Goal: Information Seeking & Learning: Learn about a topic

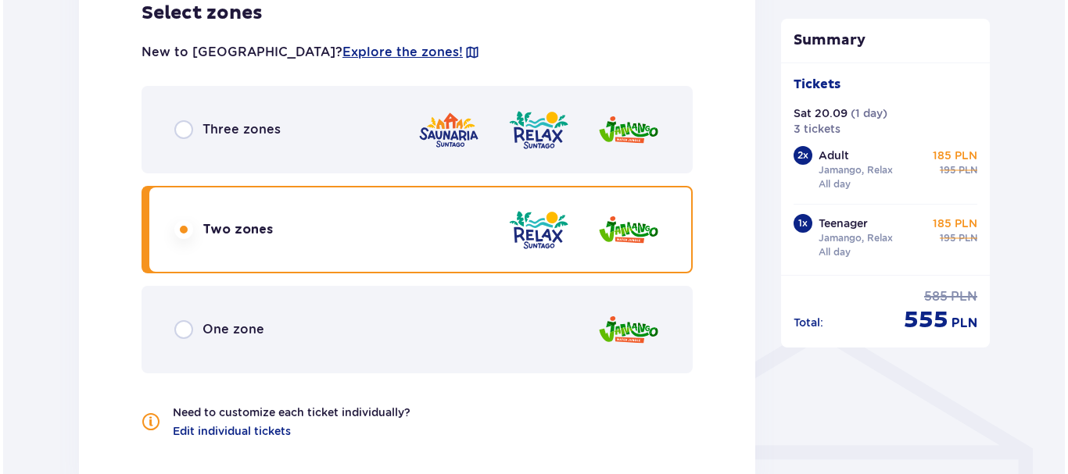
scroll to position [921, 0]
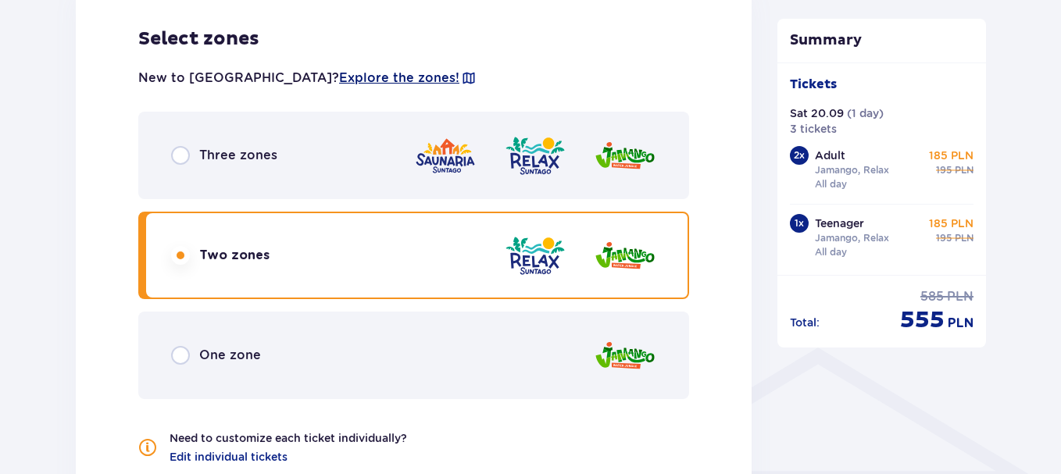
click at [339, 77] on span "Explore the zones!" at bounding box center [399, 78] width 120 height 17
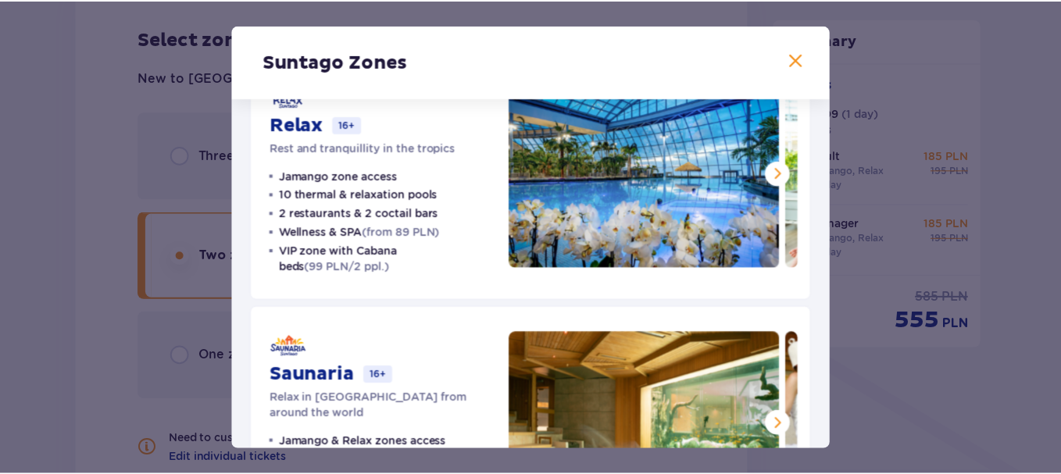
scroll to position [313, 0]
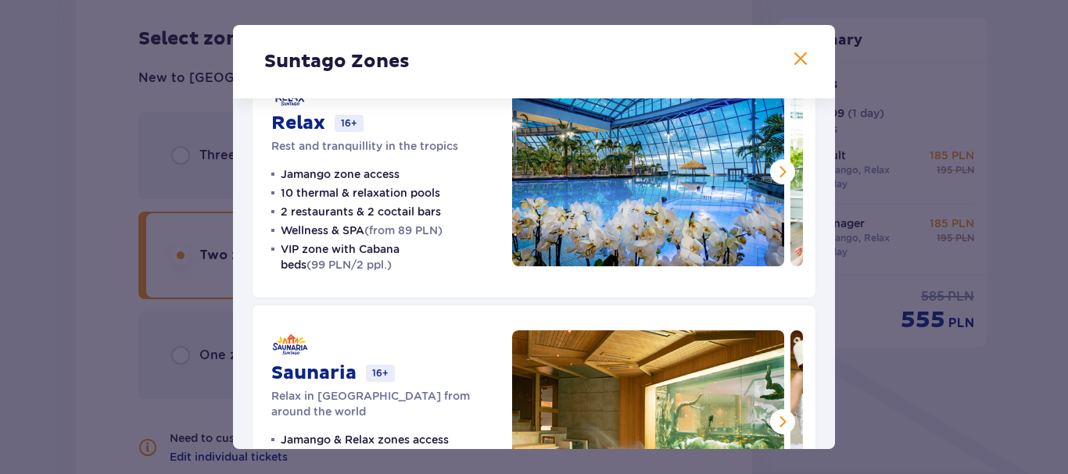
click at [799, 59] on span at bounding box center [800, 59] width 19 height 19
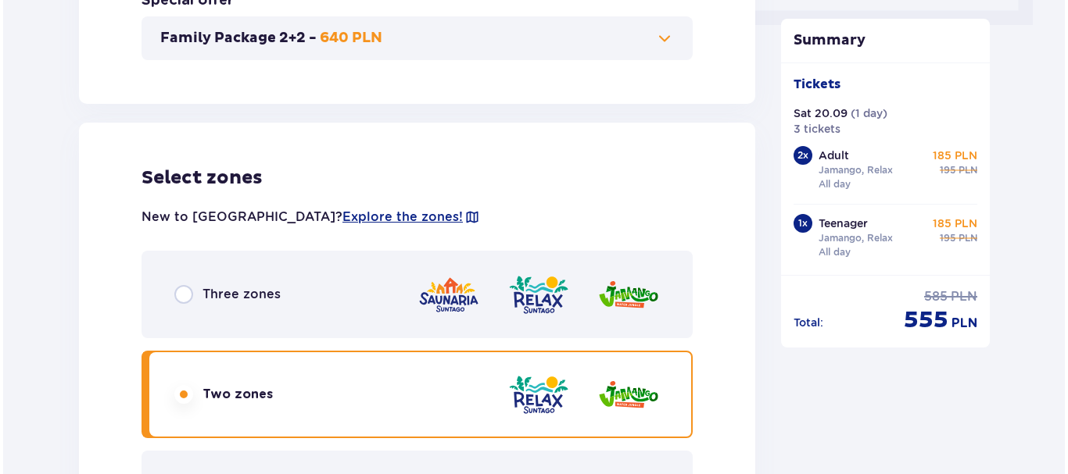
scroll to position [765, 0]
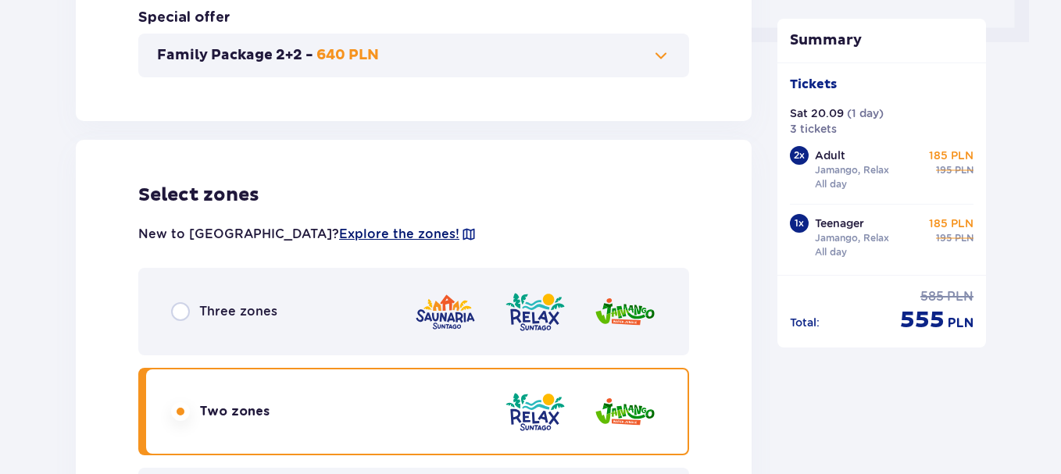
click at [339, 237] on span "Explore the zones!" at bounding box center [399, 234] width 120 height 17
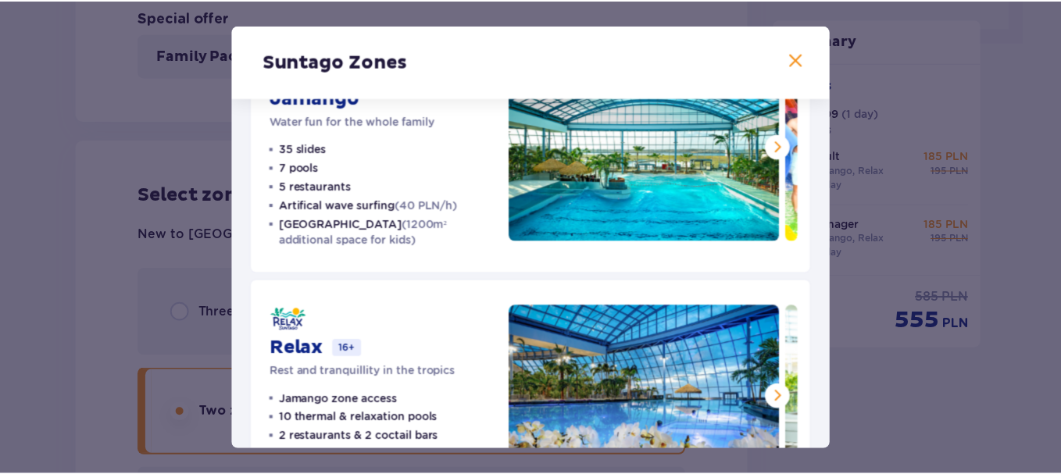
scroll to position [234, 0]
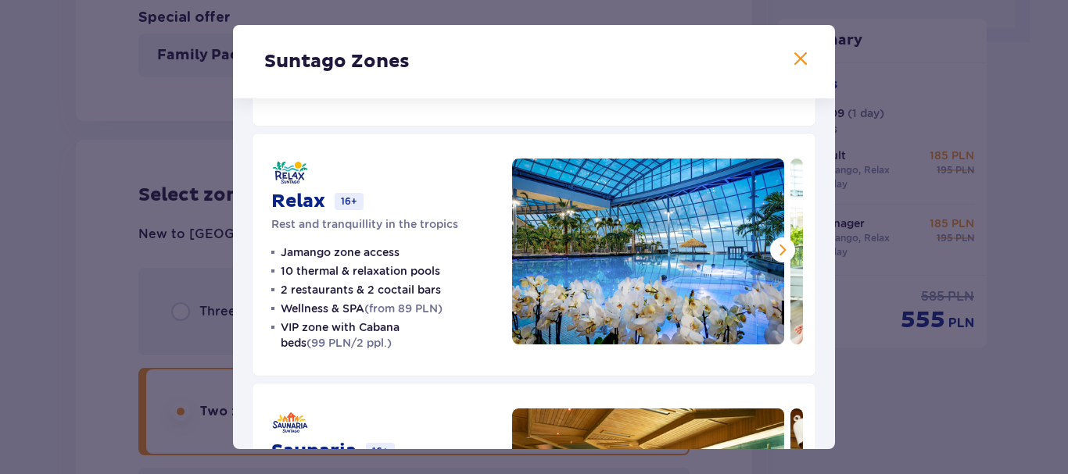
click at [796, 61] on span at bounding box center [800, 59] width 19 height 19
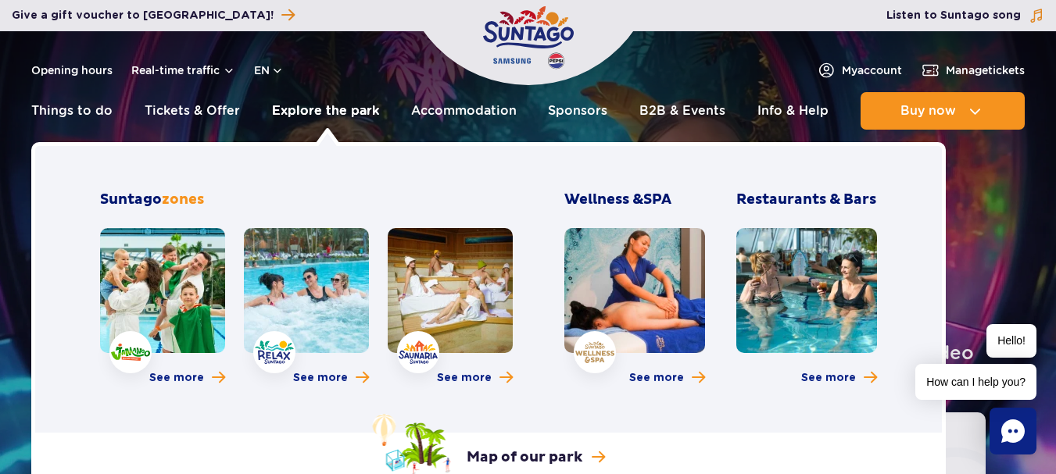
click at [317, 110] on link "Explore the park" at bounding box center [325, 111] width 107 height 38
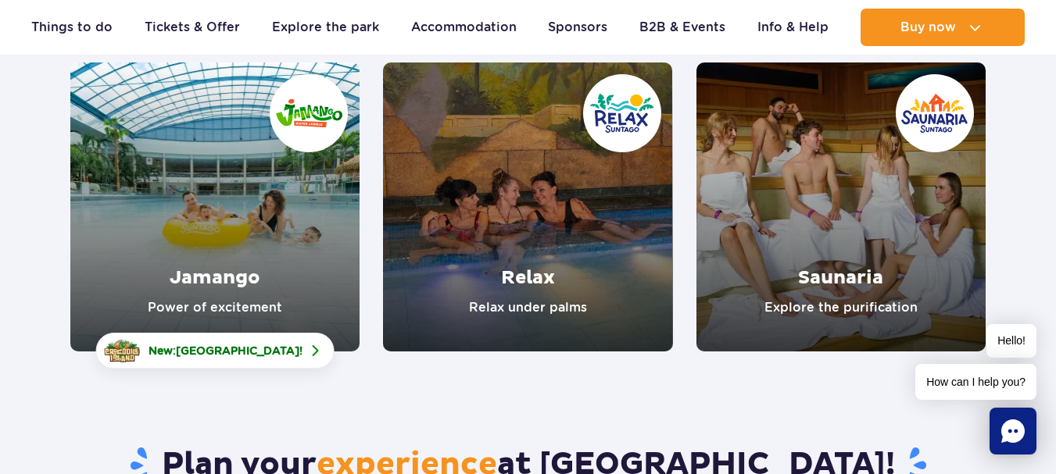
scroll to position [234, 0]
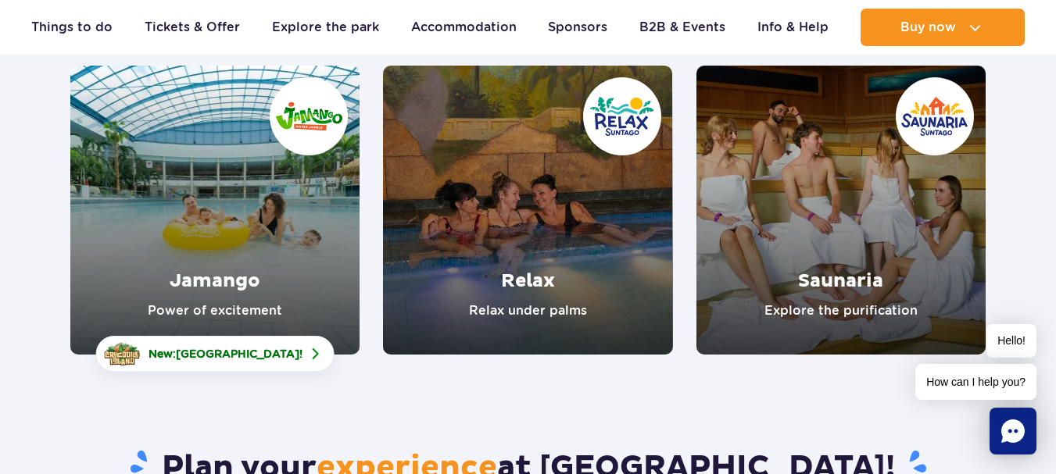
click at [180, 185] on link "Jamango" at bounding box center [214, 210] width 289 height 289
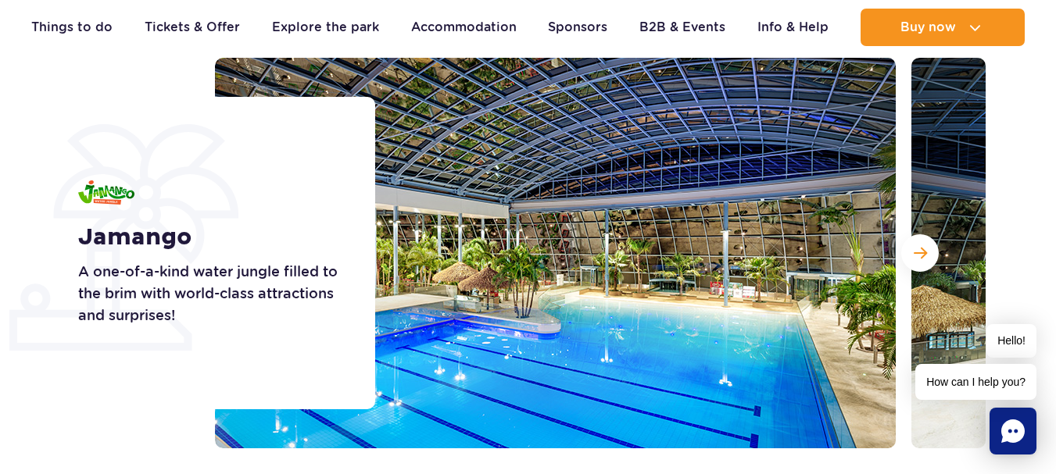
scroll to position [156, 0]
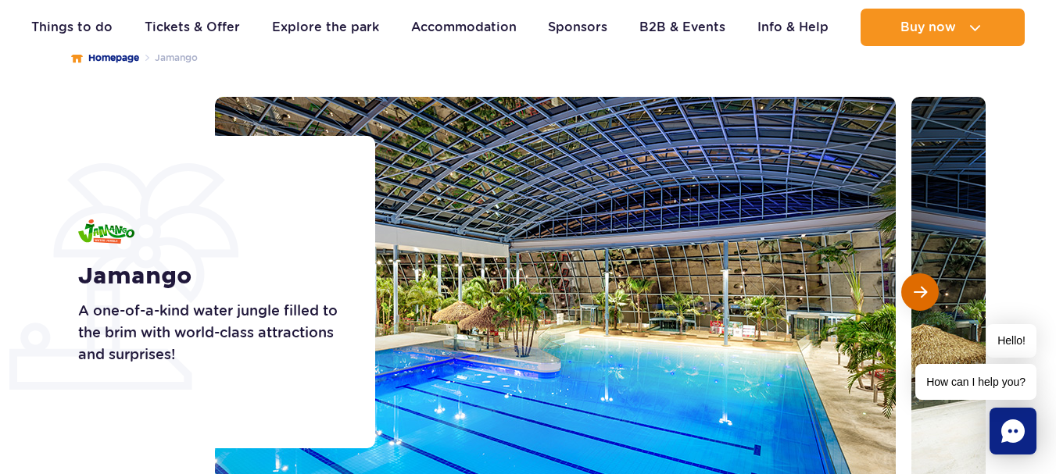
click at [914, 292] on span "Next slide" at bounding box center [920, 292] width 13 height 14
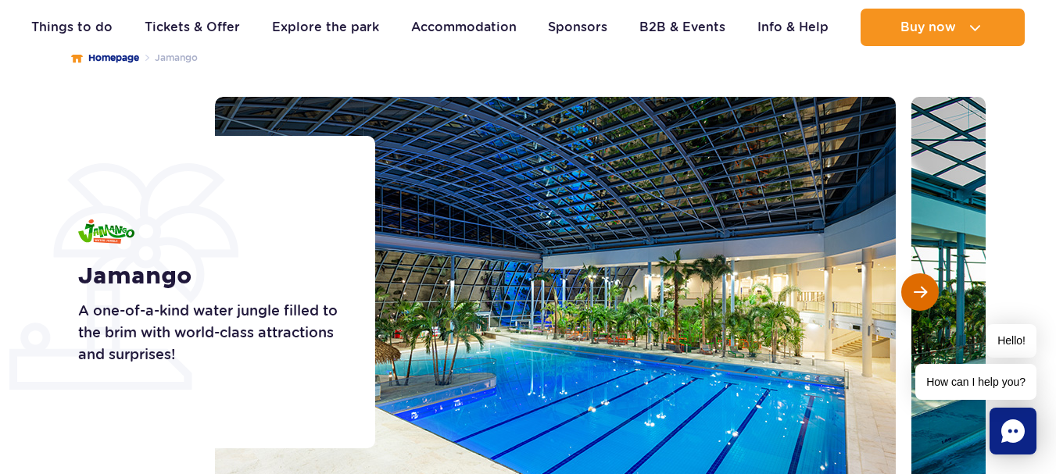
click at [916, 292] on span "Next slide" at bounding box center [920, 292] width 13 height 14
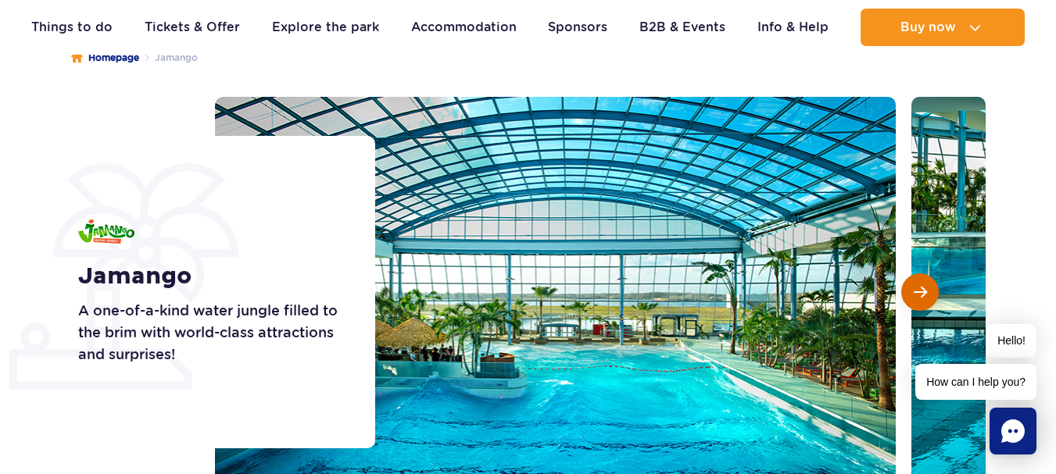
click at [916, 292] on span "Next slide" at bounding box center [920, 292] width 13 height 14
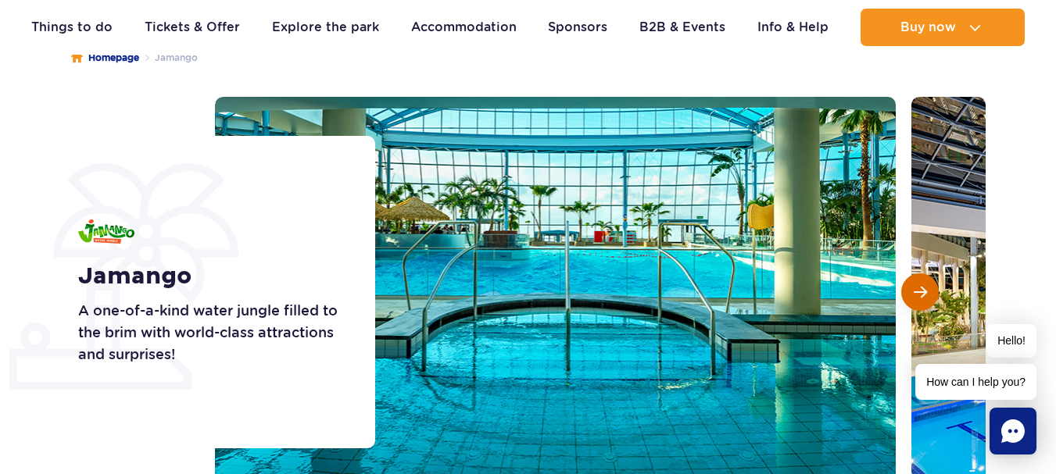
click at [916, 292] on span "Next slide" at bounding box center [920, 292] width 13 height 14
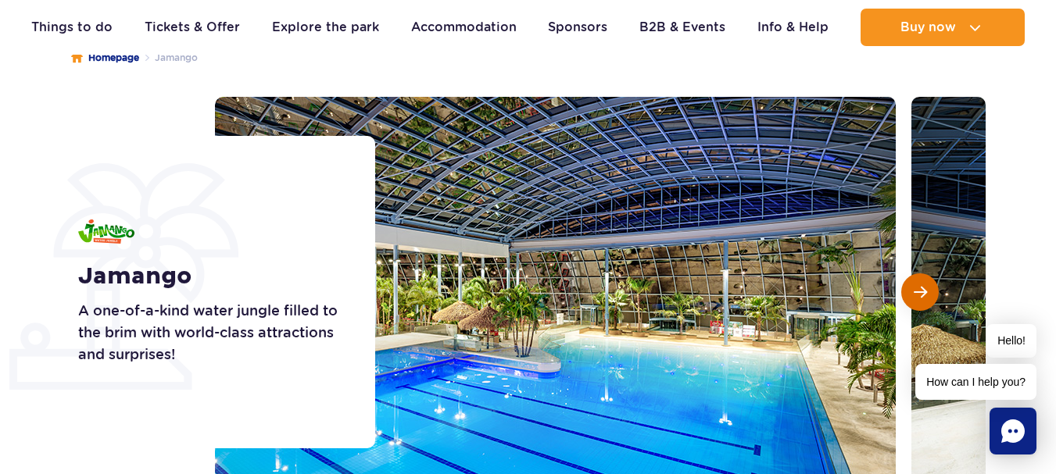
click at [916, 292] on span "Next slide" at bounding box center [920, 292] width 13 height 14
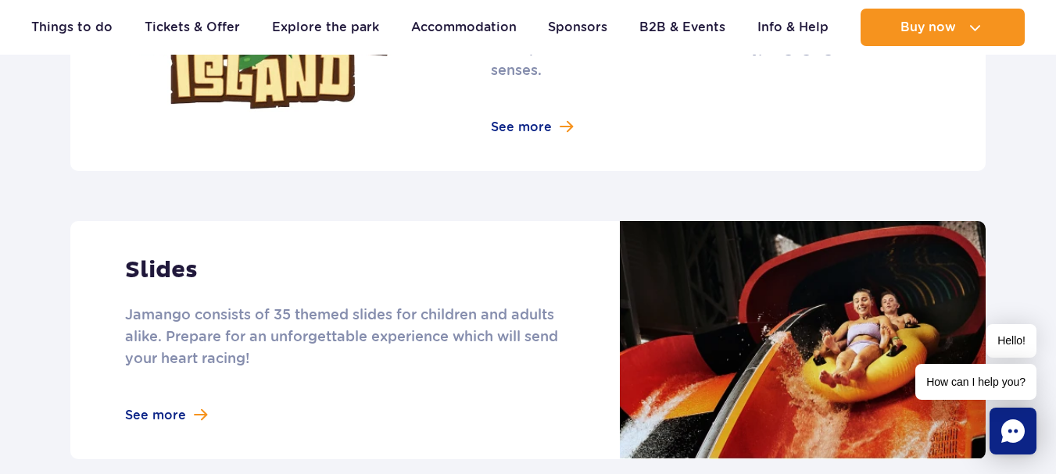
scroll to position [1329, 0]
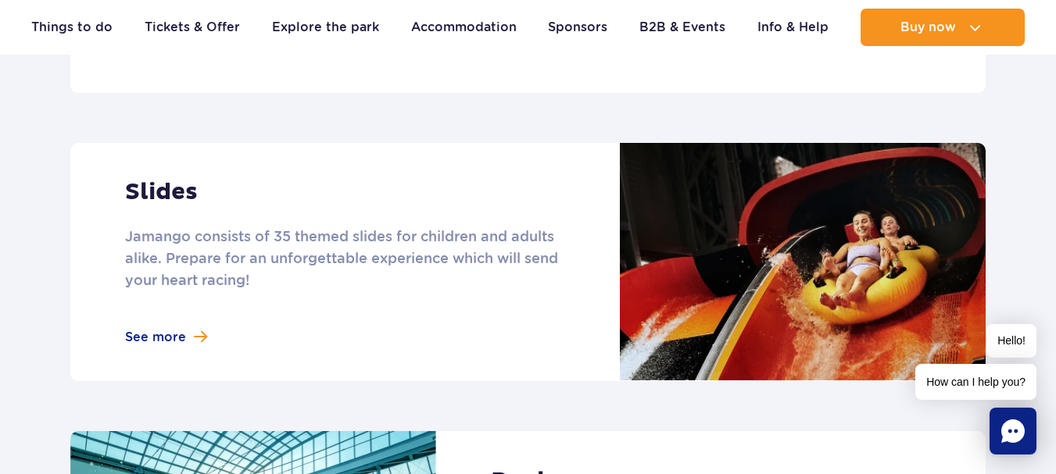
click at [186, 314] on link at bounding box center [527, 262] width 915 height 238
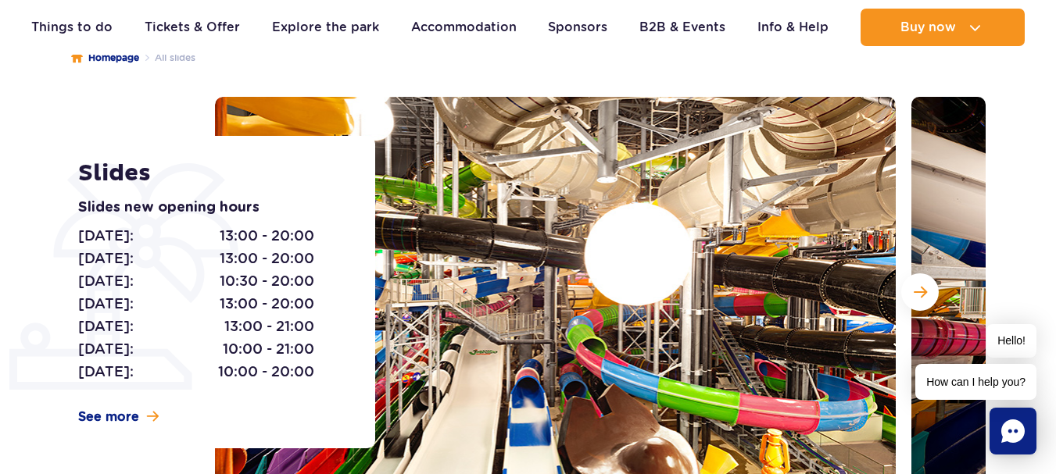
scroll to position [234, 0]
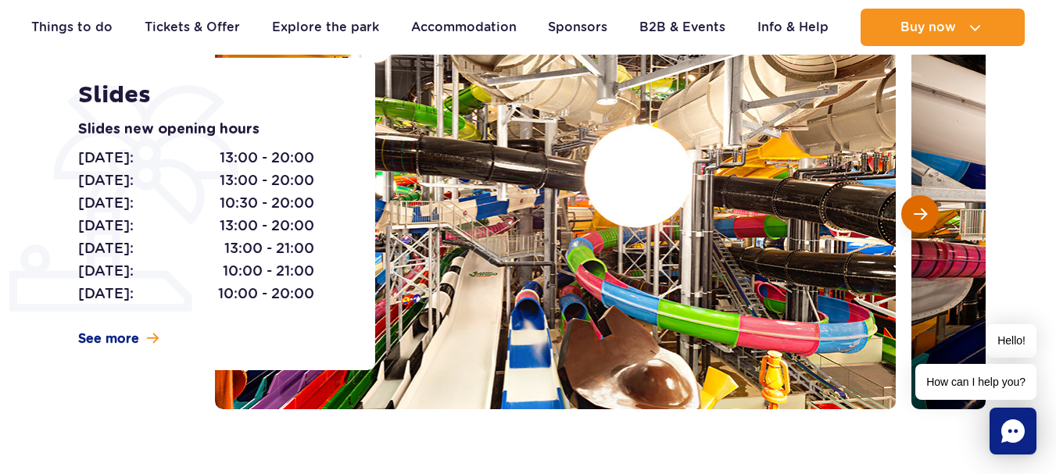
click at [918, 213] on span "Next slide" at bounding box center [920, 214] width 13 height 14
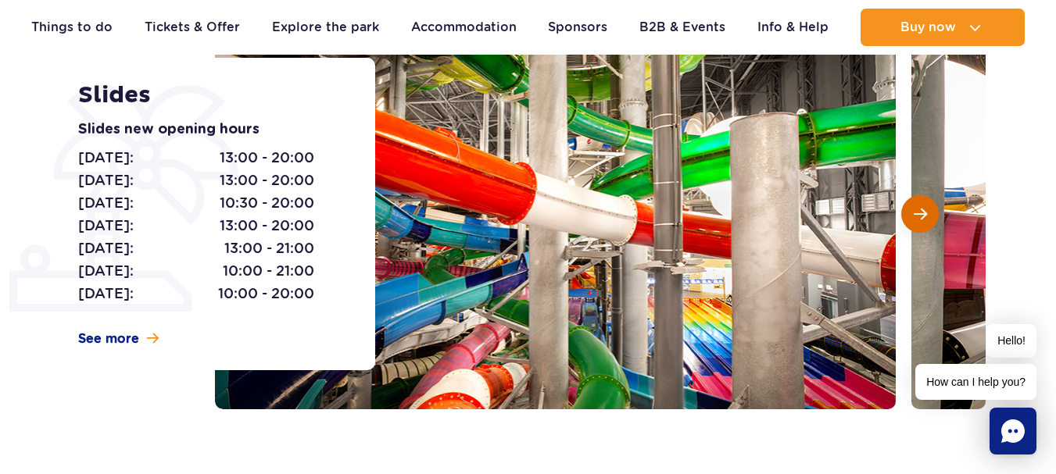
click at [918, 214] on span "Next slide" at bounding box center [920, 214] width 13 height 14
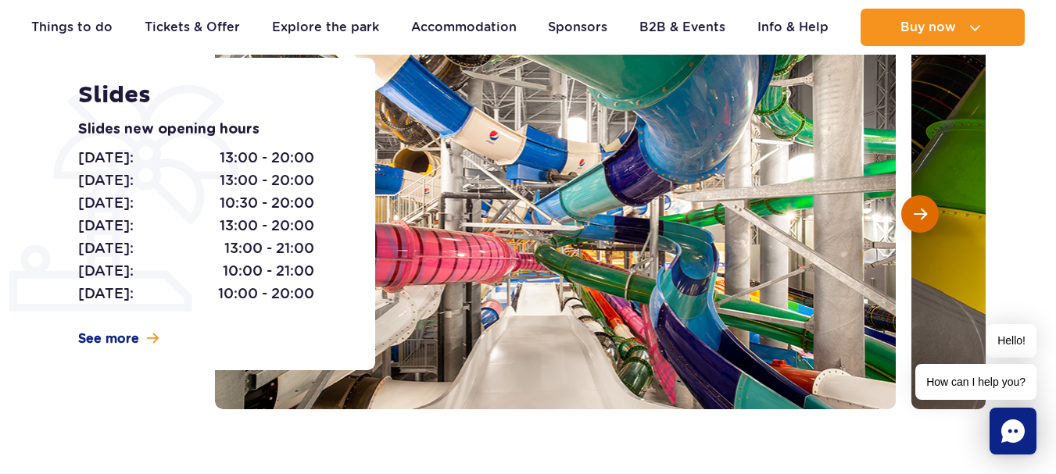
click at [918, 214] on span "Next slide" at bounding box center [920, 214] width 13 height 14
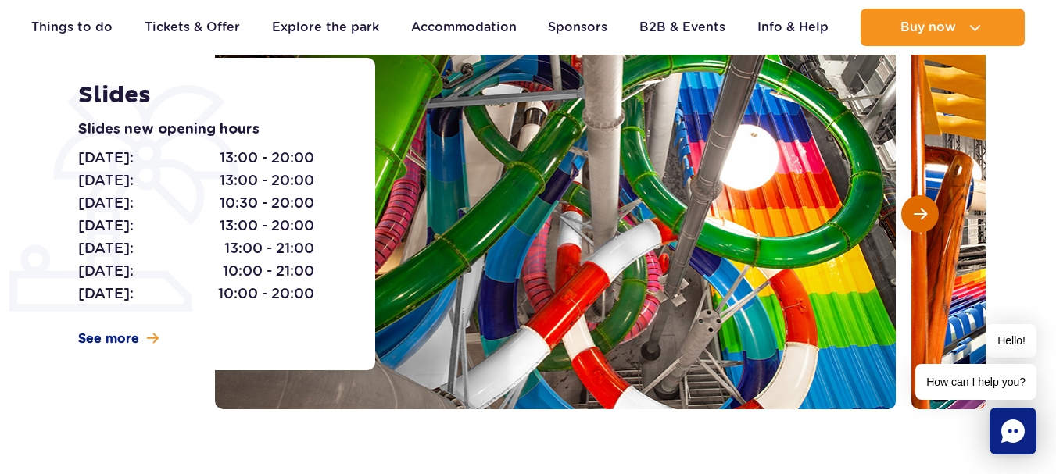
click at [918, 214] on span "Next slide" at bounding box center [920, 214] width 13 height 14
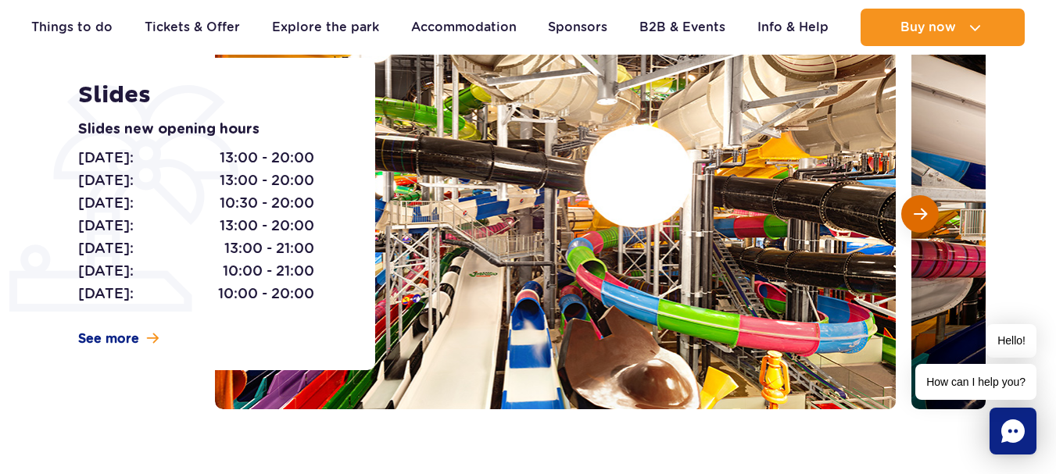
click at [918, 214] on span "Next slide" at bounding box center [920, 214] width 13 height 14
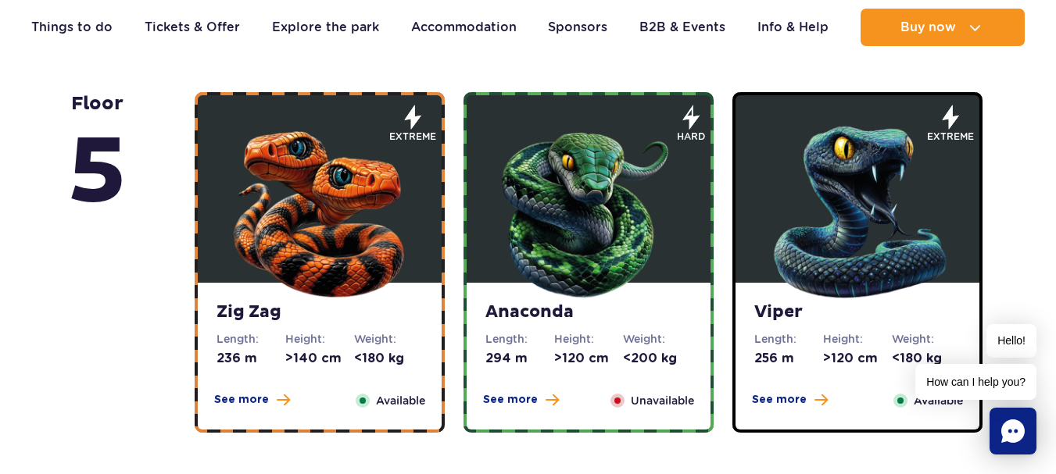
scroll to position [938, 0]
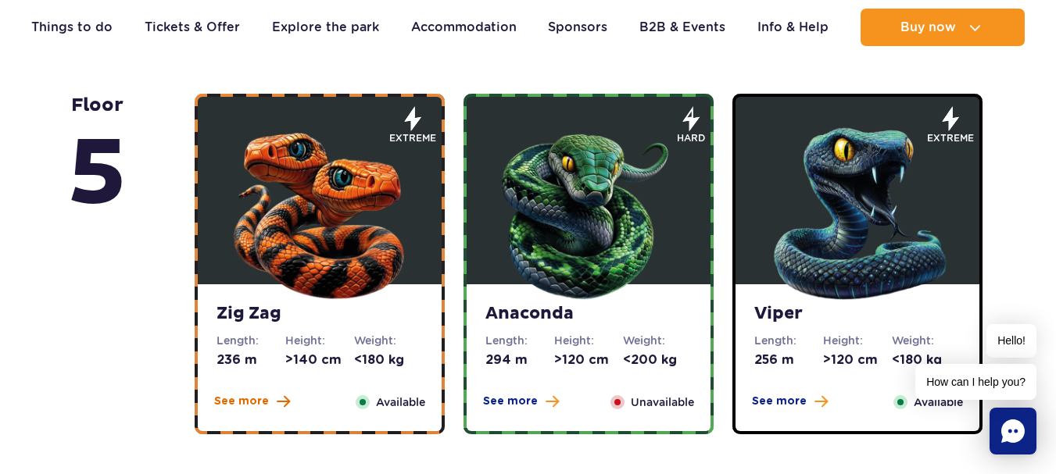
click at [231, 401] on span "See more" at bounding box center [241, 402] width 55 height 16
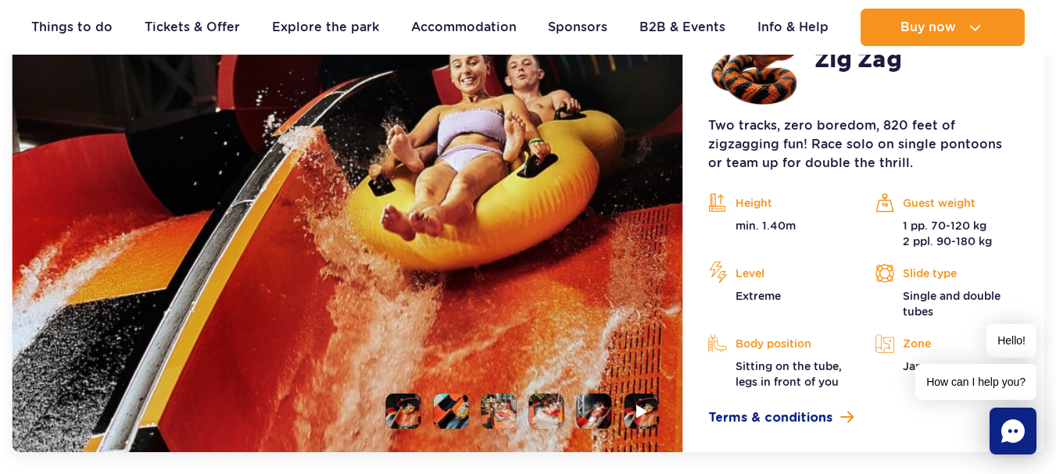
scroll to position [1392, 0]
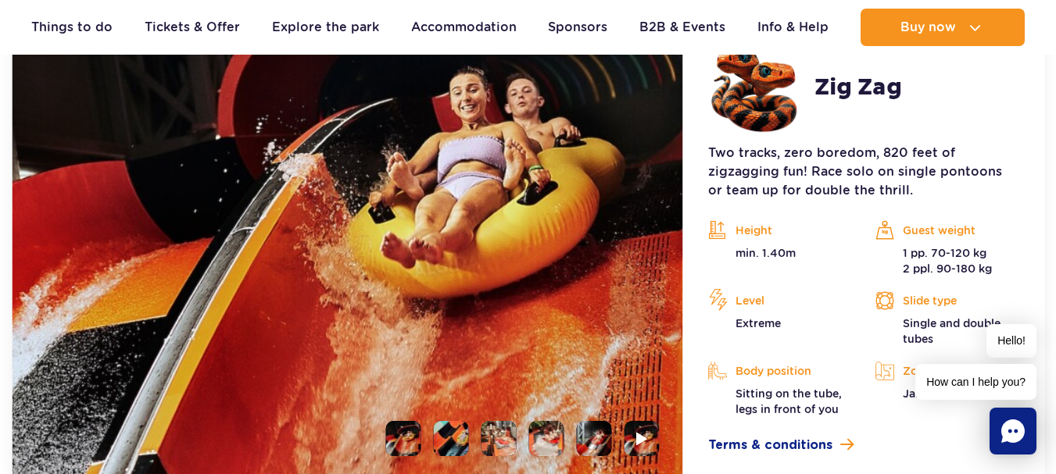
click at [412, 438] on li at bounding box center [403, 438] width 35 height 35
click at [448, 438] on li at bounding box center [451, 438] width 35 height 35
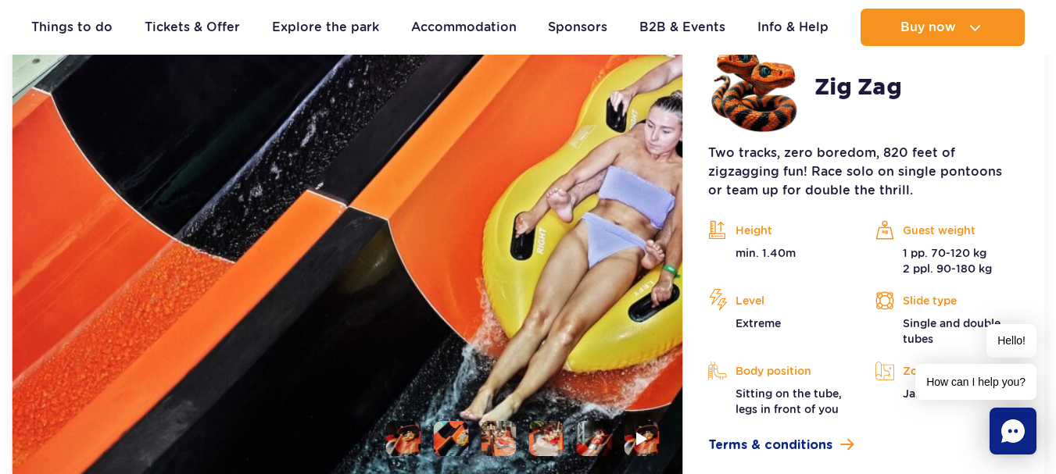
click at [494, 435] on li at bounding box center [498, 438] width 35 height 35
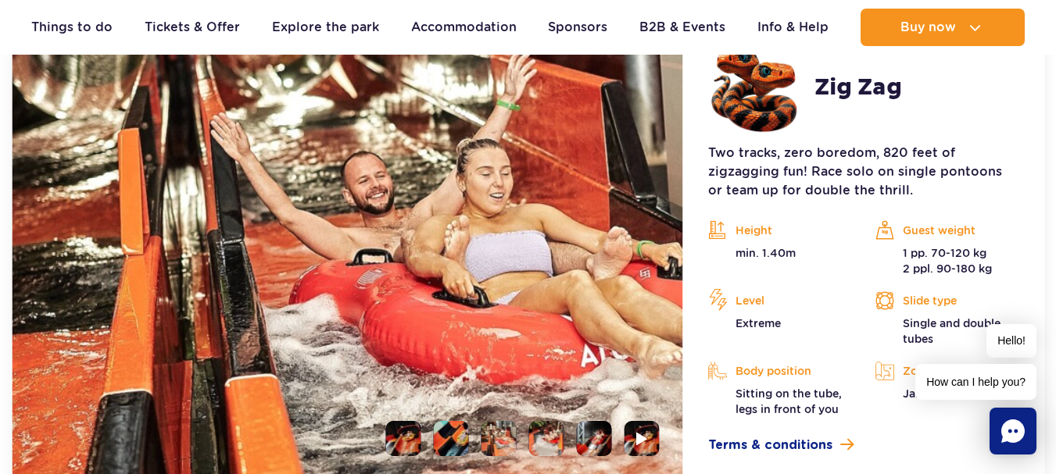
click at [542, 441] on li at bounding box center [546, 438] width 35 height 35
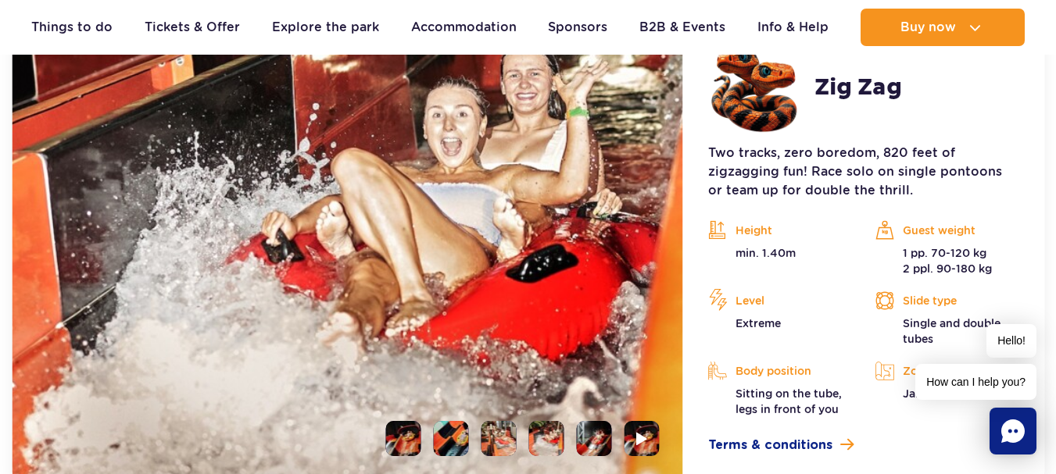
click at [591, 438] on li at bounding box center [594, 438] width 35 height 35
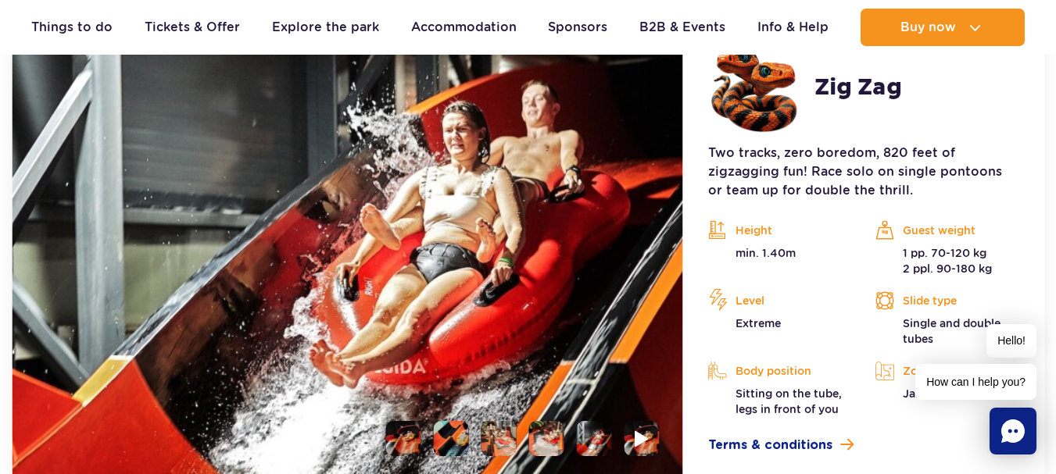
click at [642, 439] on img at bounding box center [642, 439] width 15 height 18
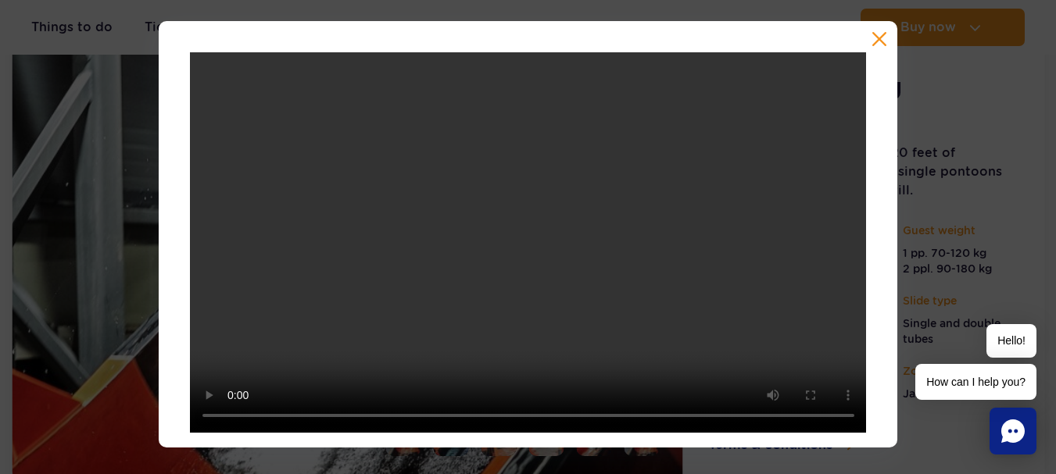
click at [883, 39] on button "button" at bounding box center [879, 39] width 16 height 16
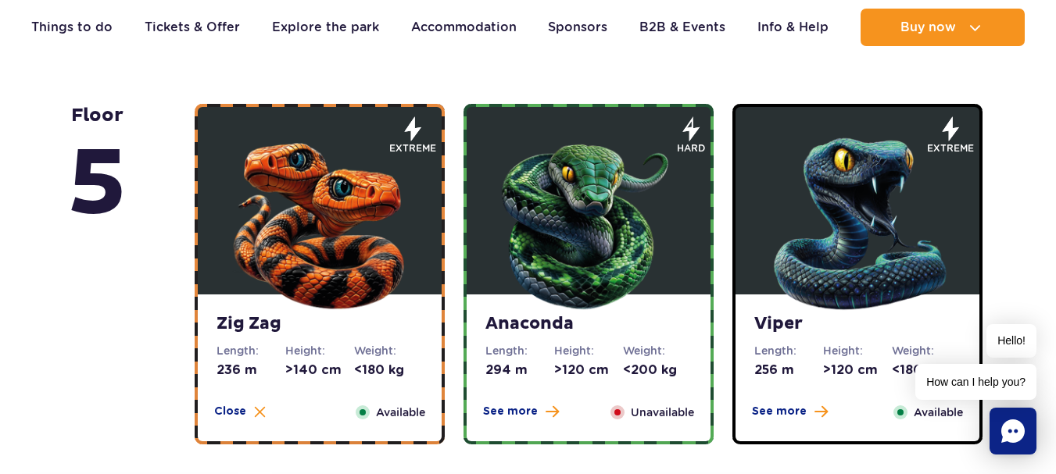
scroll to position [923, 0]
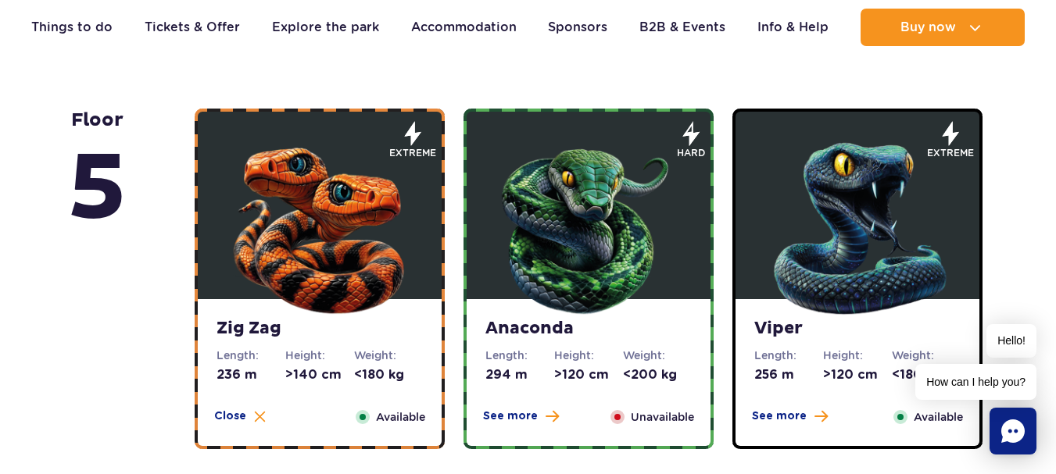
click at [515, 410] on span "See more" at bounding box center [510, 417] width 55 height 16
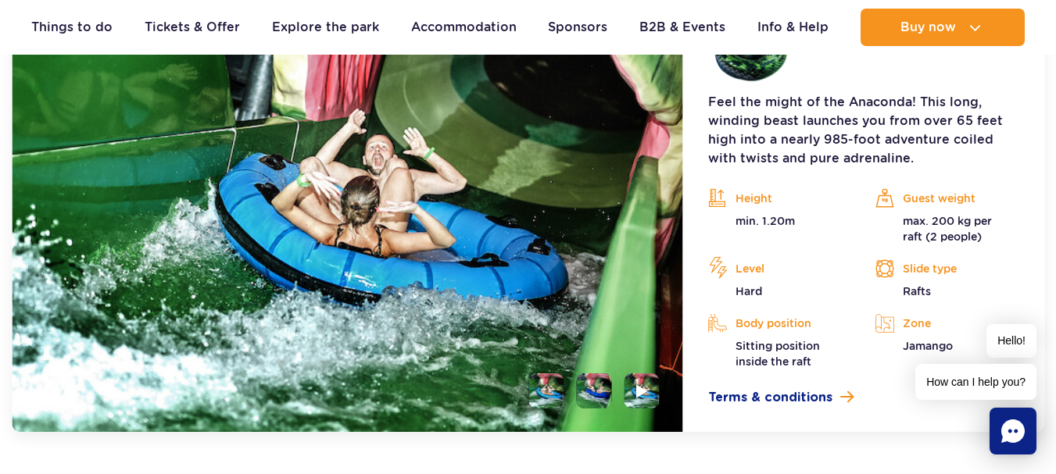
scroll to position [1470, 0]
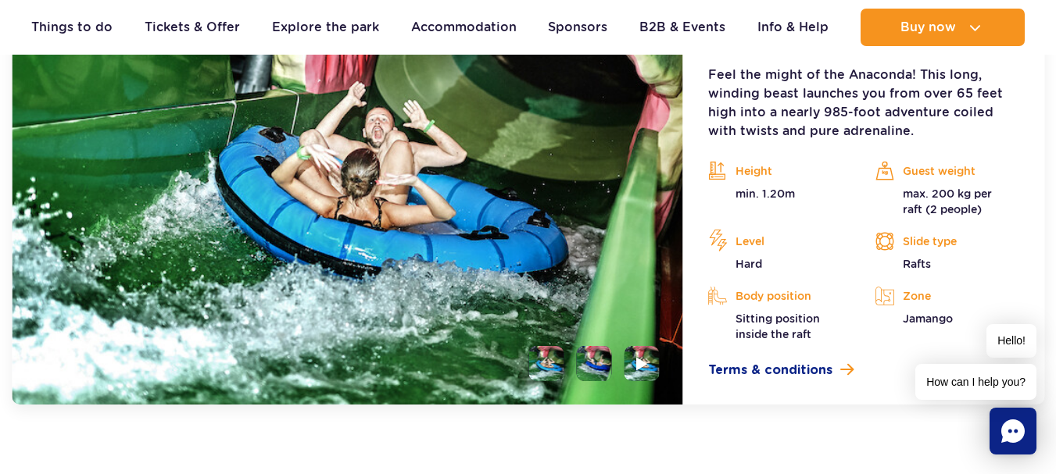
click at [592, 358] on li at bounding box center [594, 363] width 35 height 35
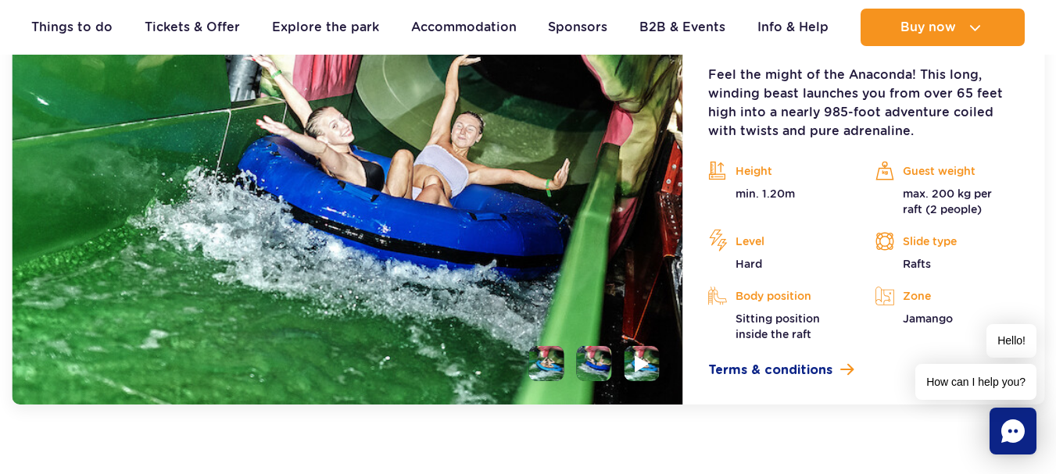
click at [652, 365] on li at bounding box center [641, 363] width 35 height 35
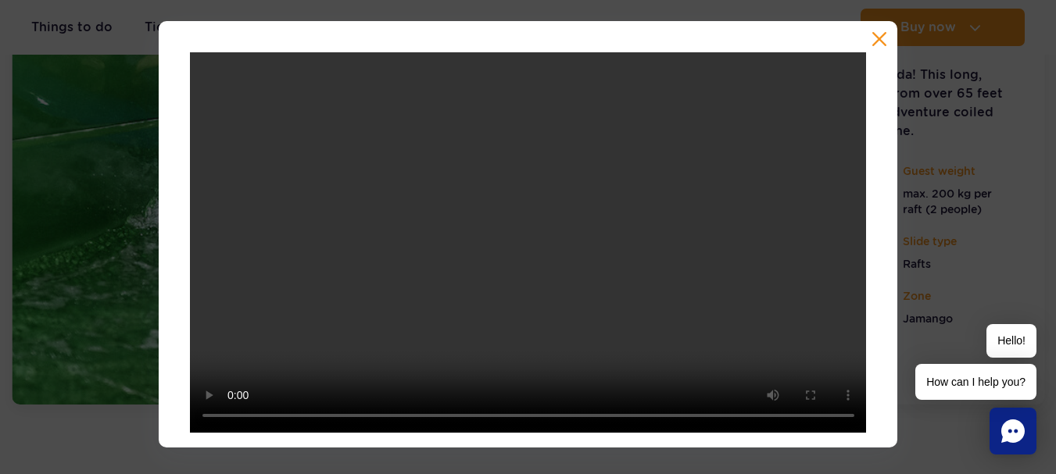
click at [885, 38] on button "button" at bounding box center [879, 39] width 16 height 16
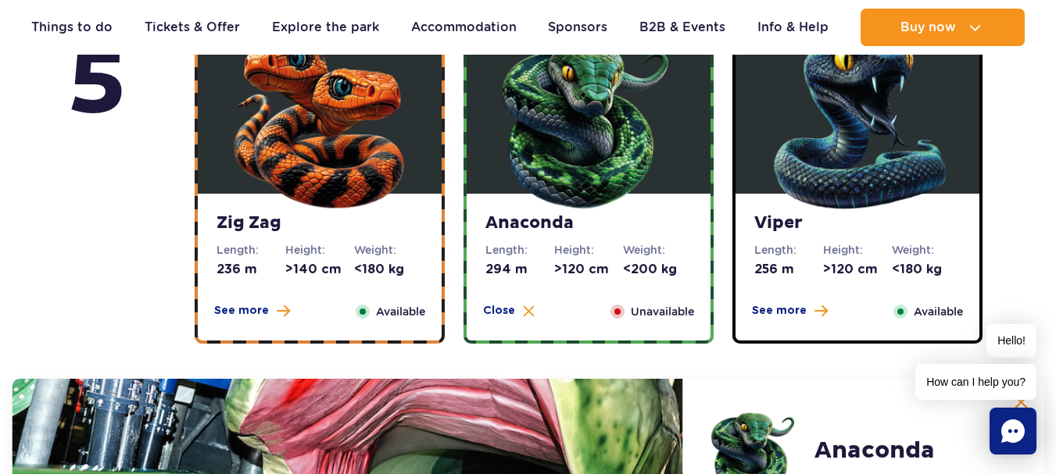
scroll to position [1001, 0]
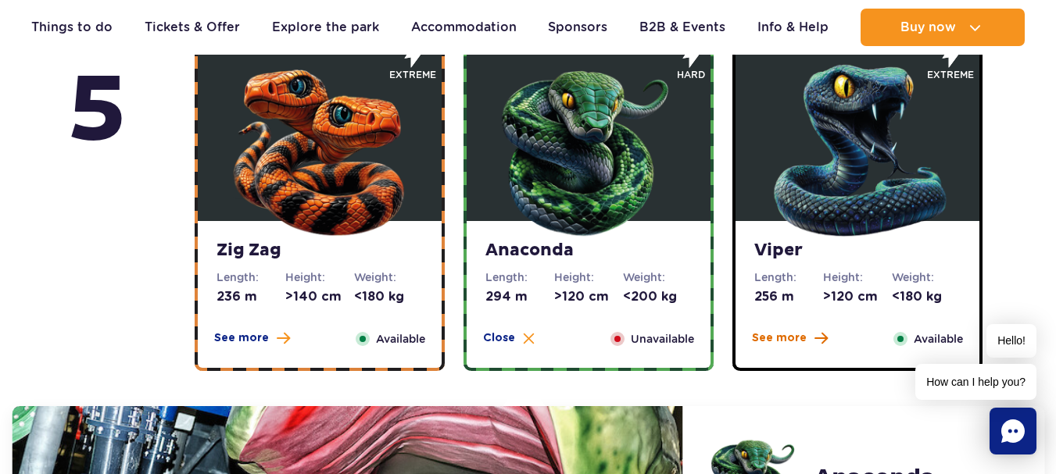
click at [796, 339] on span "See more" at bounding box center [779, 339] width 55 height 16
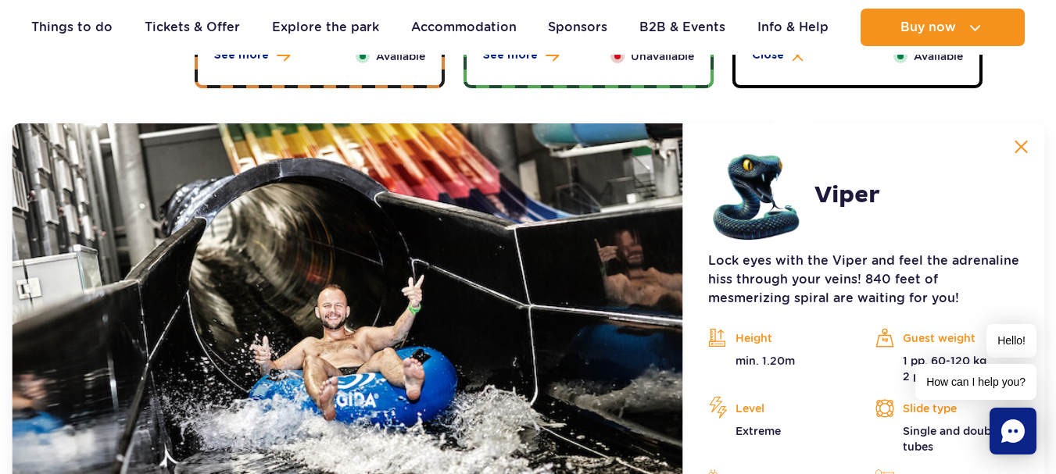
scroll to position [1236, 0]
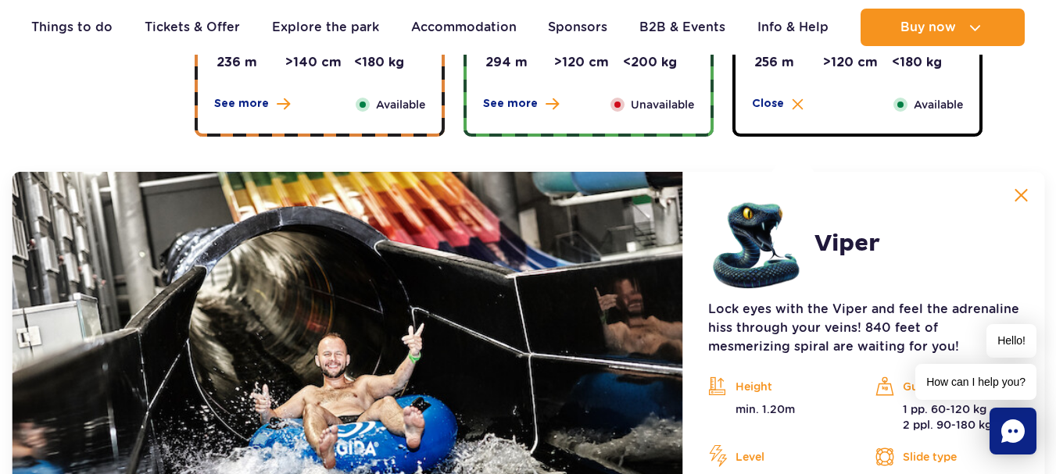
click at [1022, 192] on img at bounding box center [1021, 195] width 14 height 14
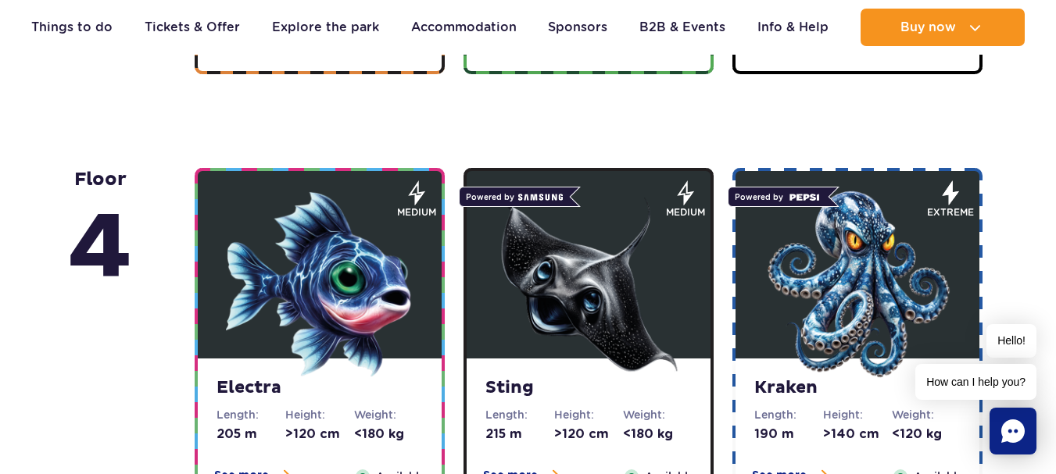
scroll to position [1392, 0]
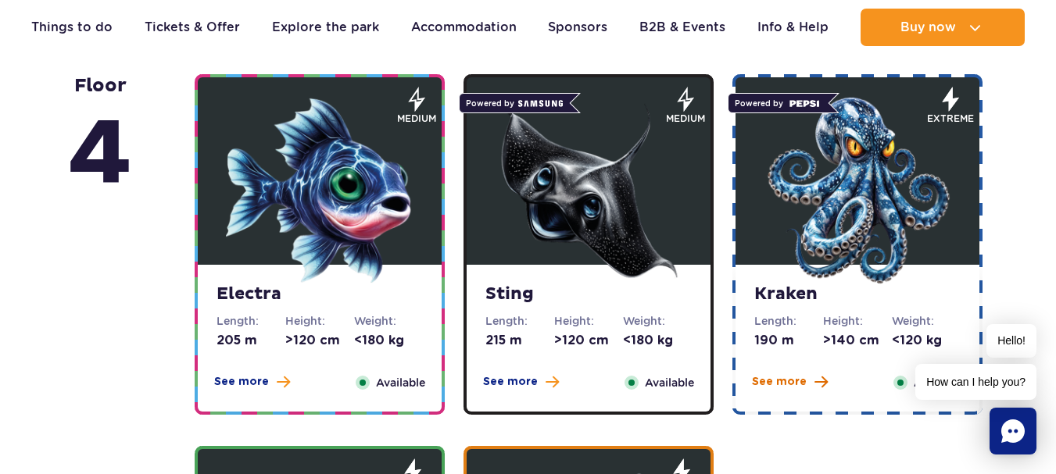
click at [796, 383] on span "See more" at bounding box center [779, 382] width 55 height 16
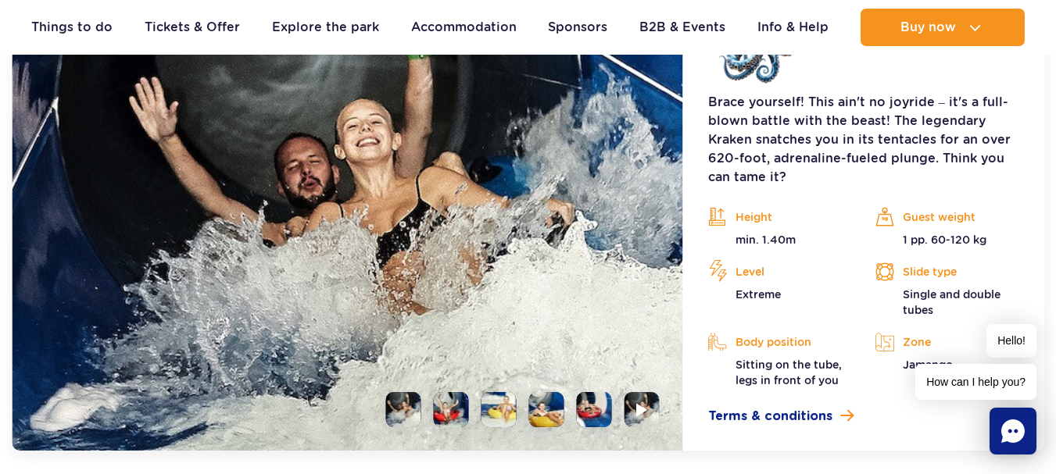
scroll to position [1905, 0]
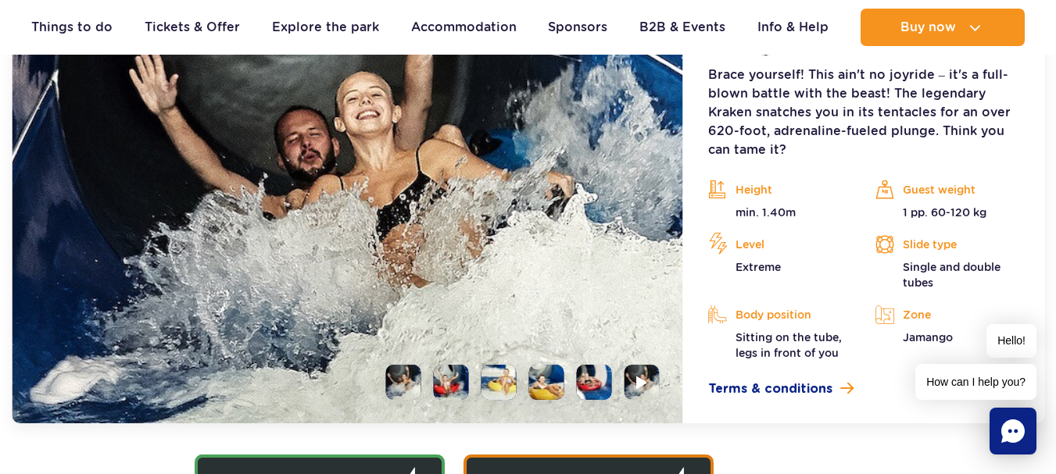
click at [457, 384] on li at bounding box center [451, 382] width 35 height 35
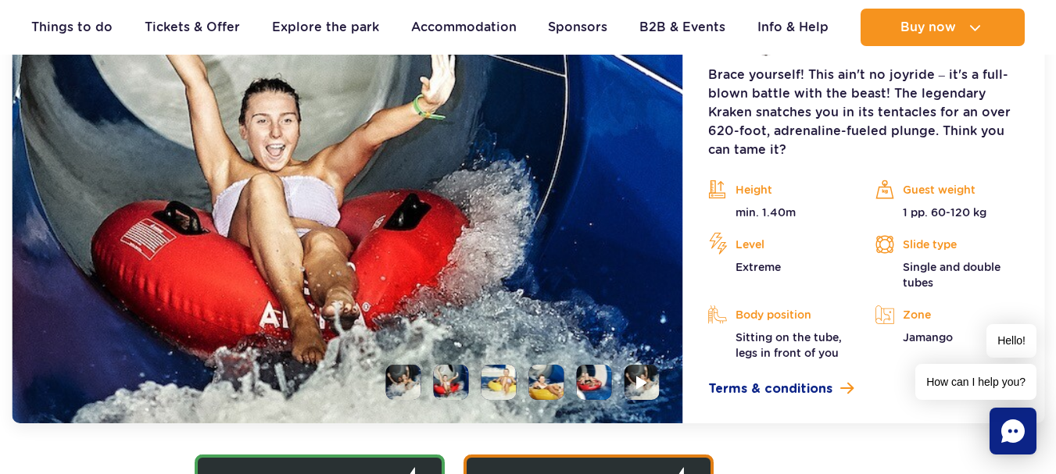
click at [503, 383] on li at bounding box center [498, 382] width 35 height 35
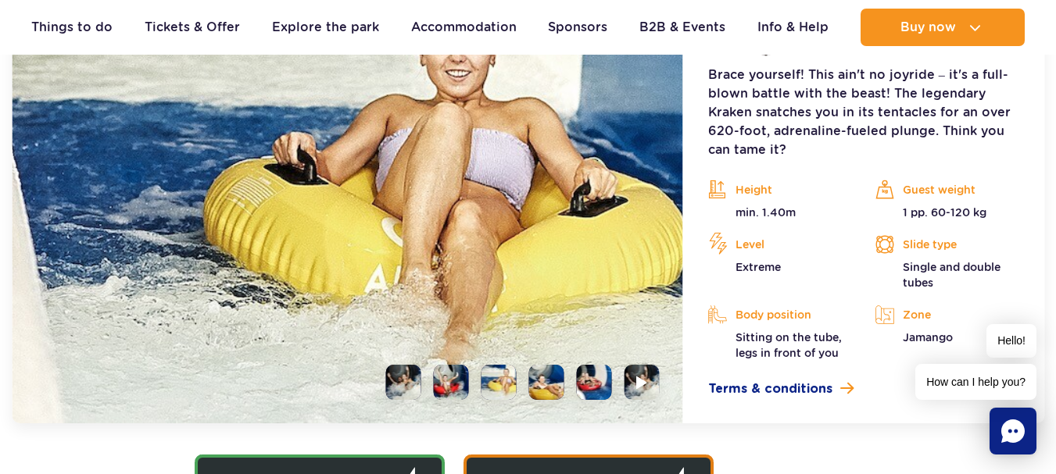
click at [542, 384] on li at bounding box center [546, 382] width 35 height 35
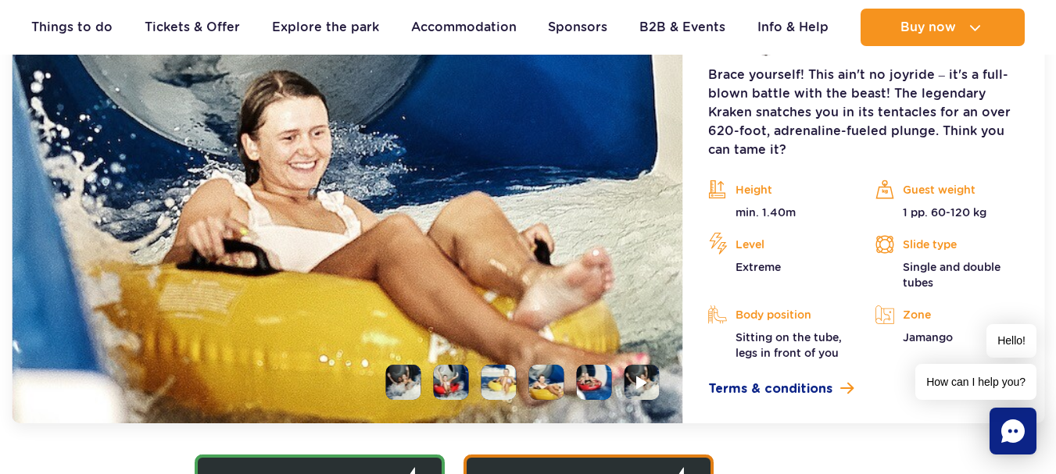
click at [596, 382] on li at bounding box center [594, 382] width 35 height 35
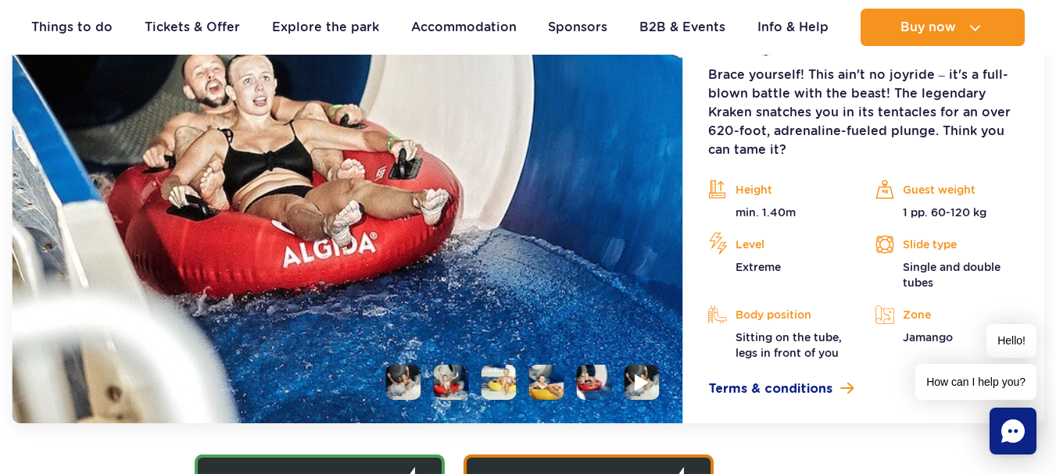
click at [636, 381] on img at bounding box center [642, 383] width 15 height 18
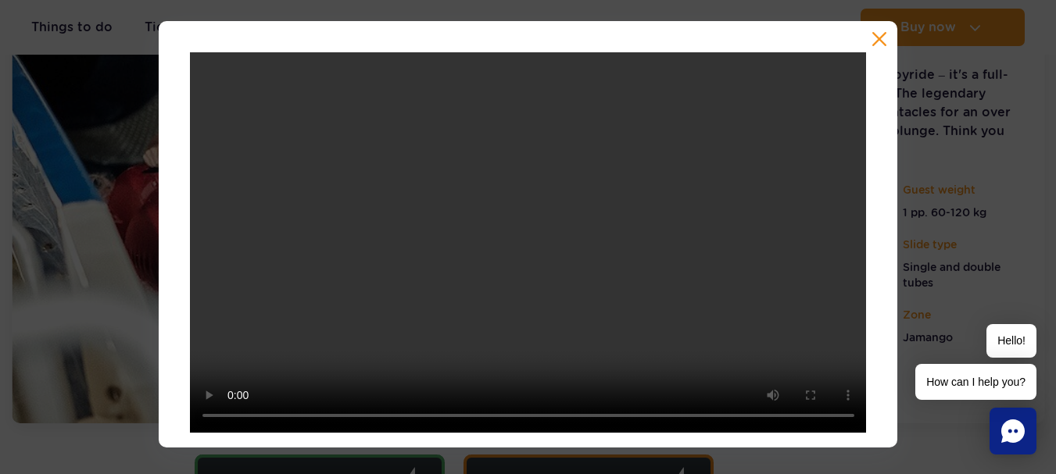
click at [879, 38] on button "button" at bounding box center [879, 39] width 16 height 16
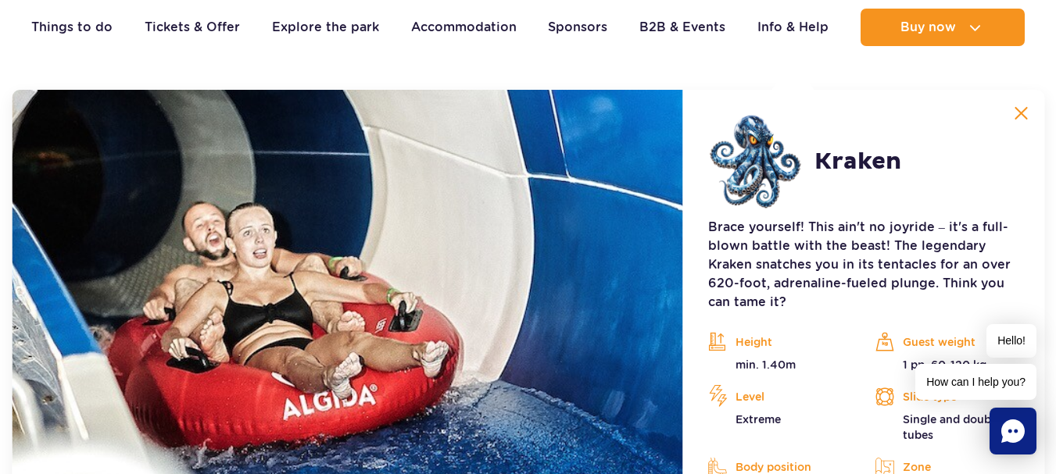
scroll to position [1748, 0]
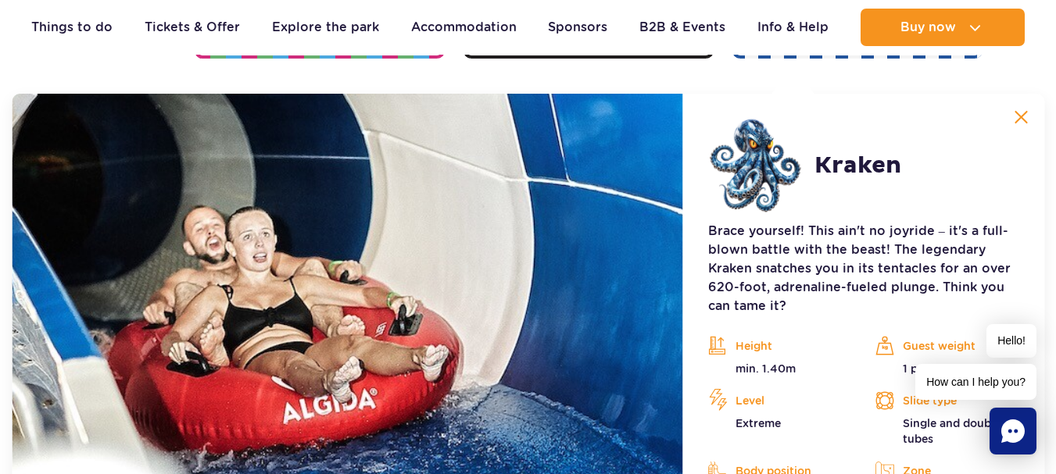
click at [1028, 118] on img at bounding box center [1021, 117] width 14 height 14
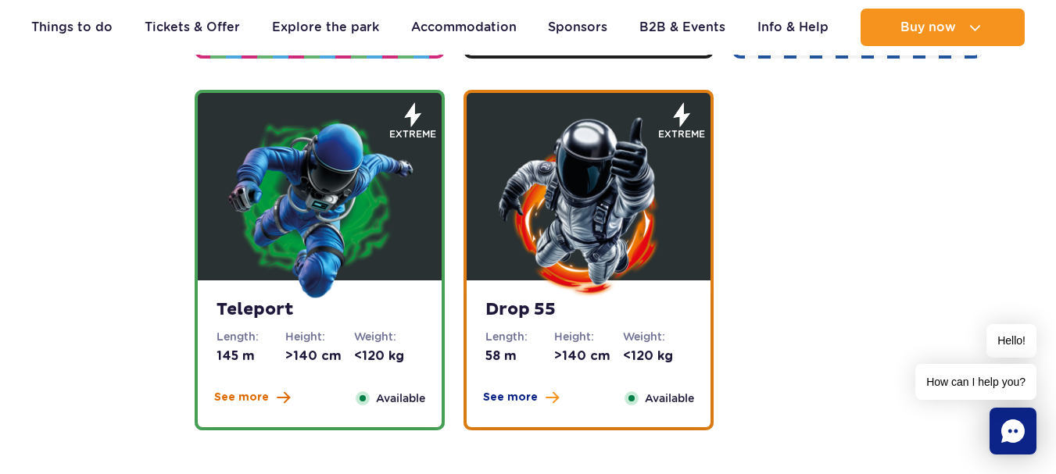
click at [223, 402] on span "See more" at bounding box center [241, 398] width 55 height 16
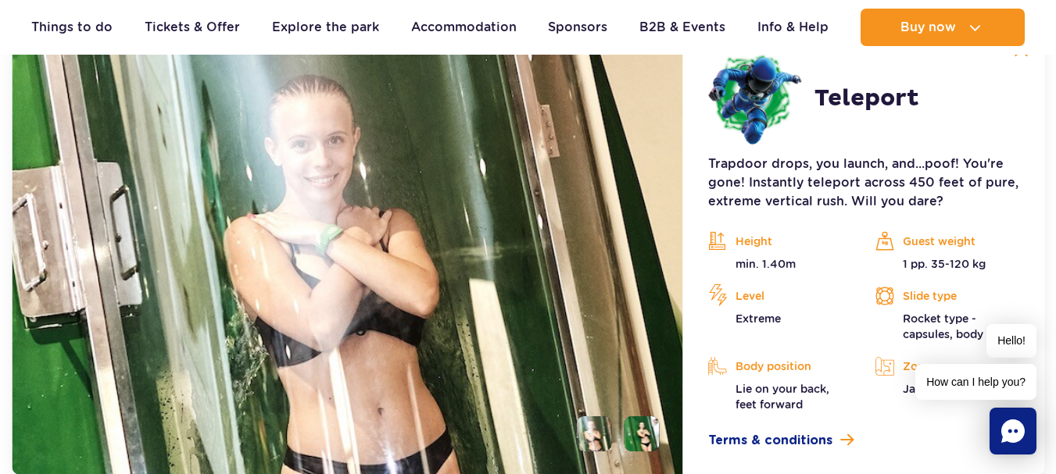
scroll to position [2277, 0]
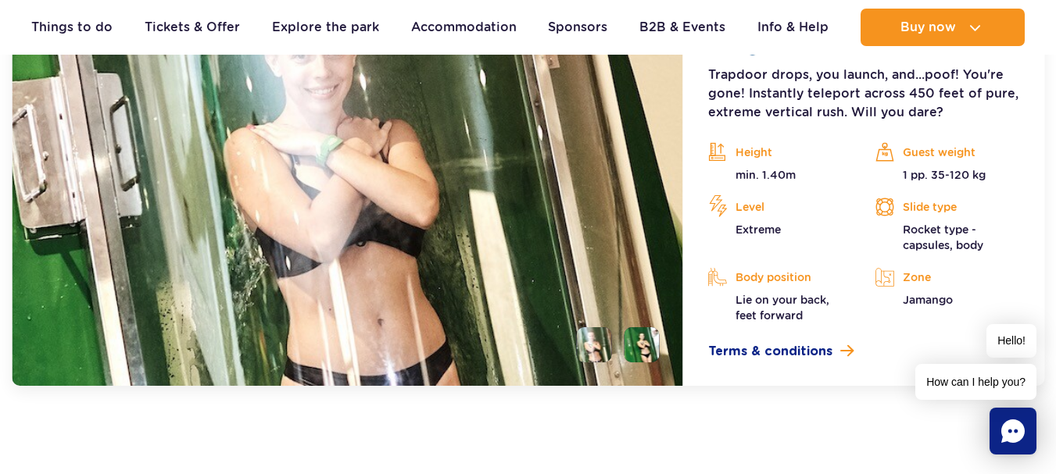
click at [647, 352] on li at bounding box center [641, 344] width 35 height 35
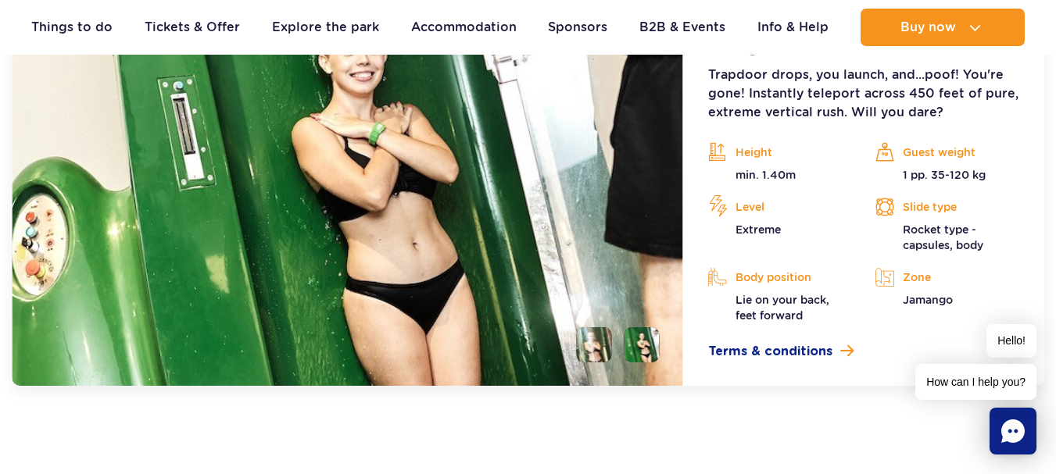
click at [602, 344] on li at bounding box center [594, 344] width 35 height 35
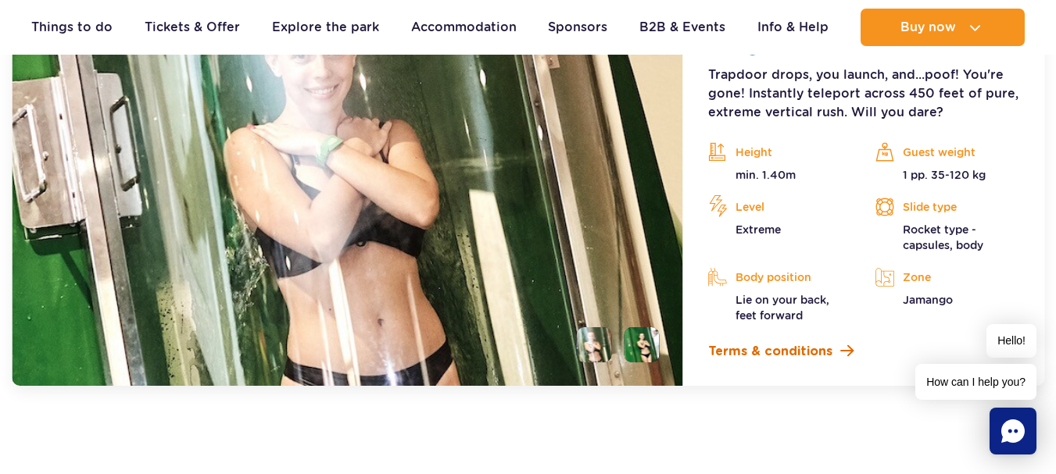
click at [752, 348] on span "Terms & conditions" at bounding box center [770, 351] width 124 height 19
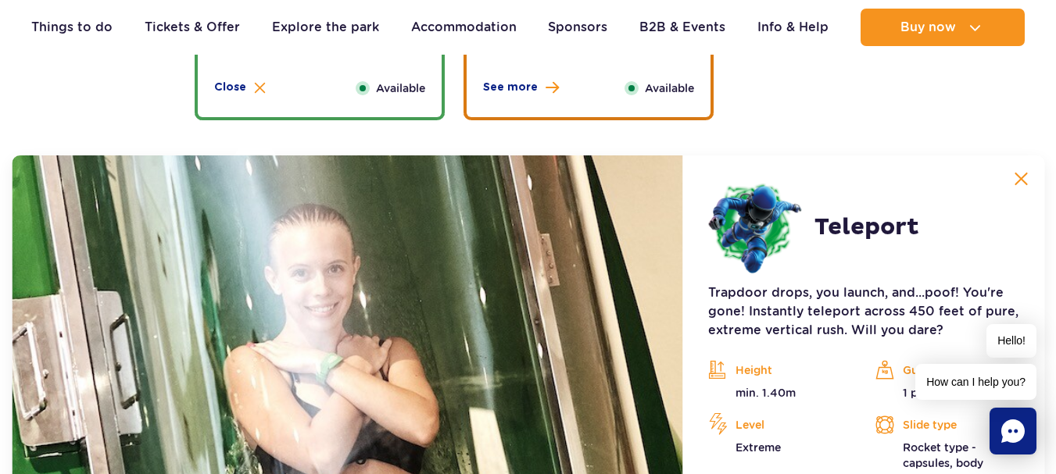
scroll to position [2042, 0]
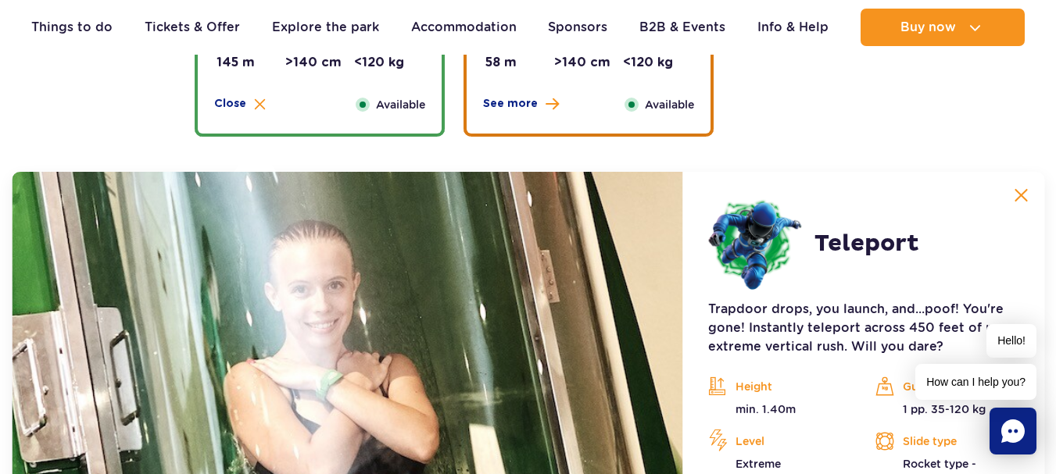
click at [1018, 195] on button at bounding box center [1020, 195] width 31 height 31
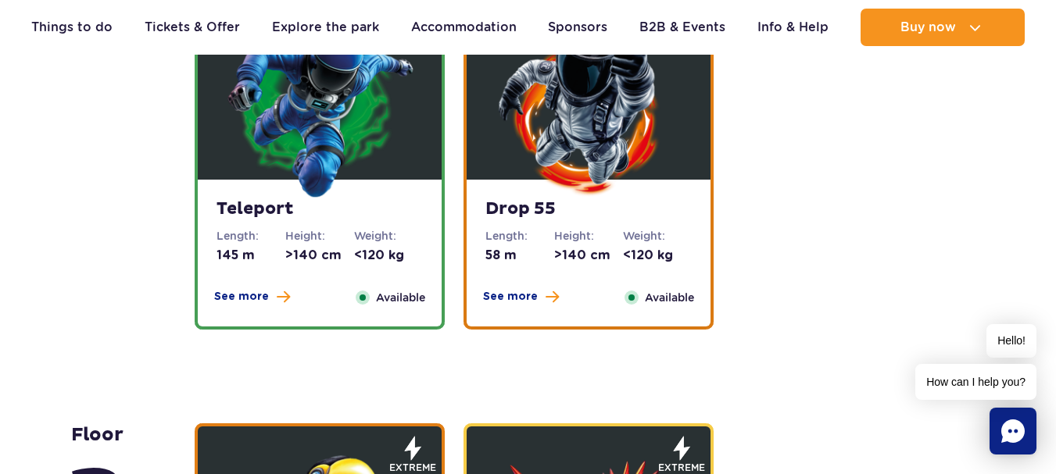
scroll to position [1808, 0]
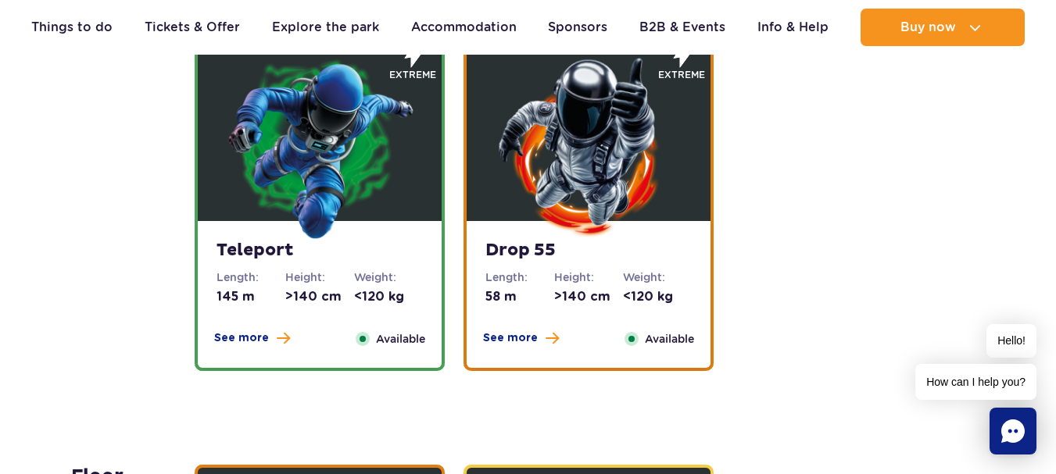
click at [566, 159] on img at bounding box center [589, 147] width 188 height 188
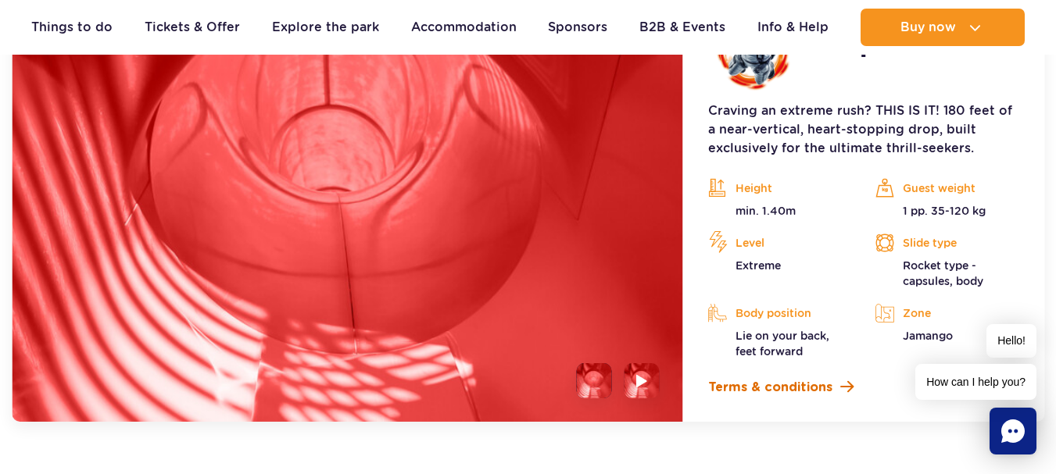
scroll to position [2277, 0]
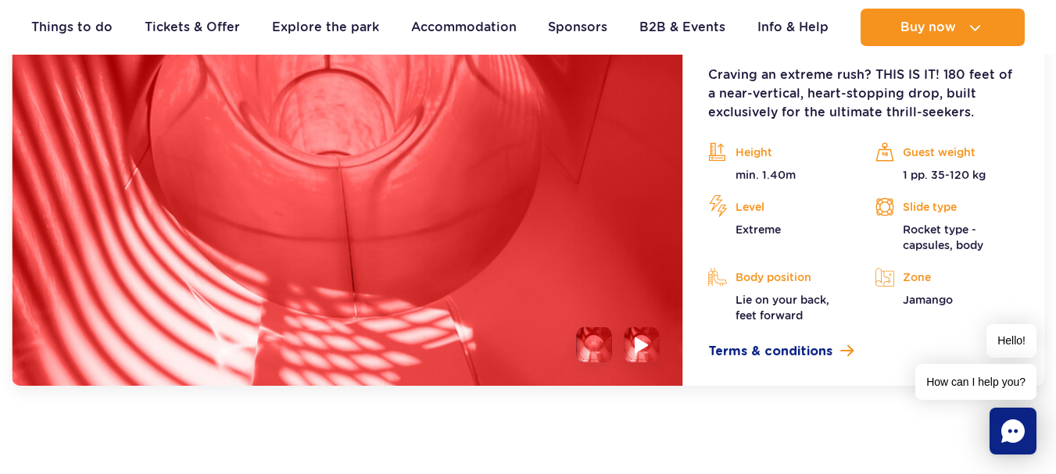
click at [640, 349] on img at bounding box center [642, 345] width 15 height 18
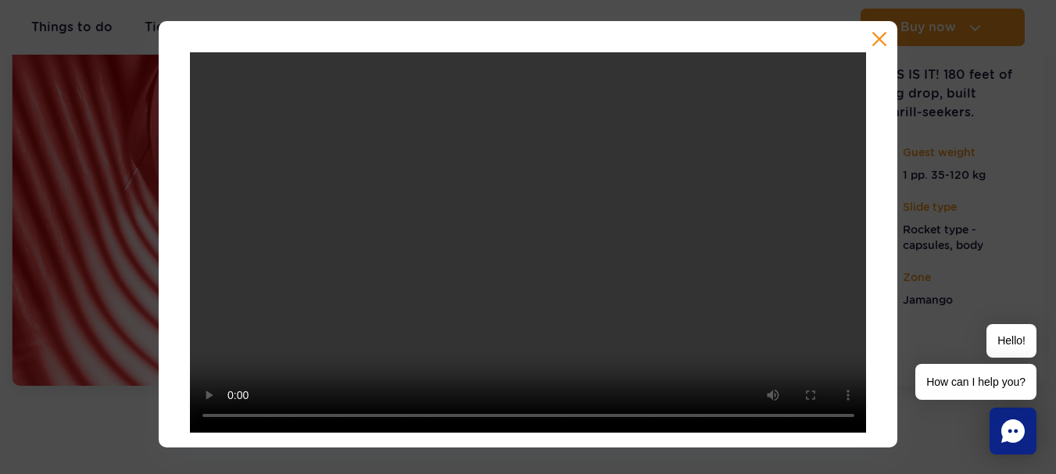
click at [878, 42] on button "button" at bounding box center [879, 39] width 16 height 16
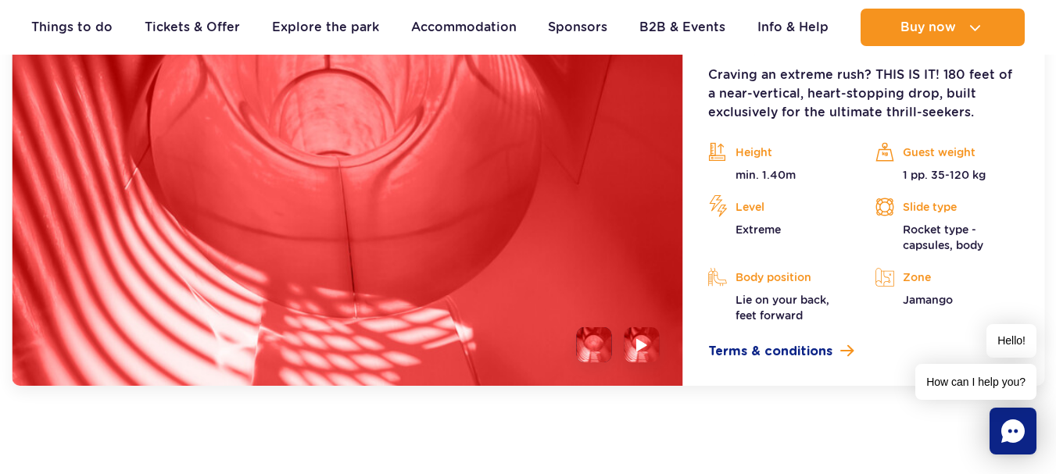
click at [591, 338] on li at bounding box center [594, 344] width 35 height 35
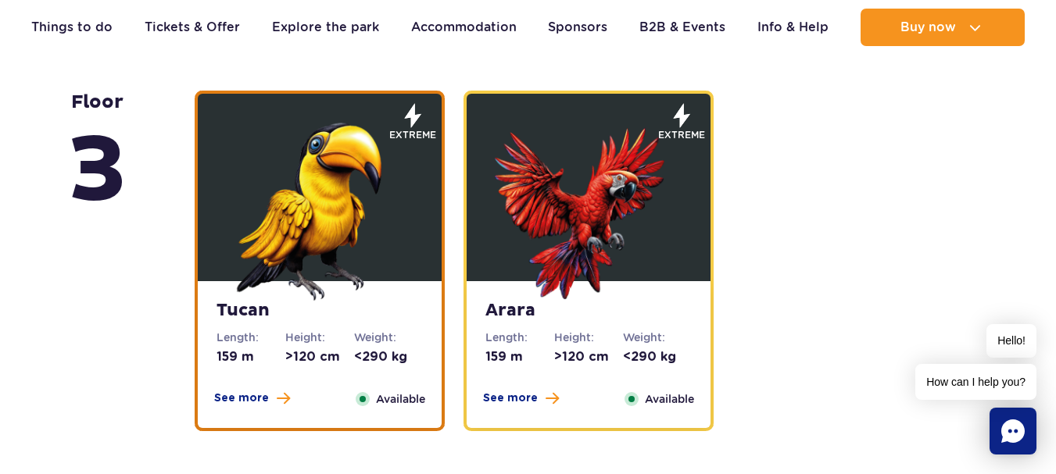
scroll to position [2668, 0]
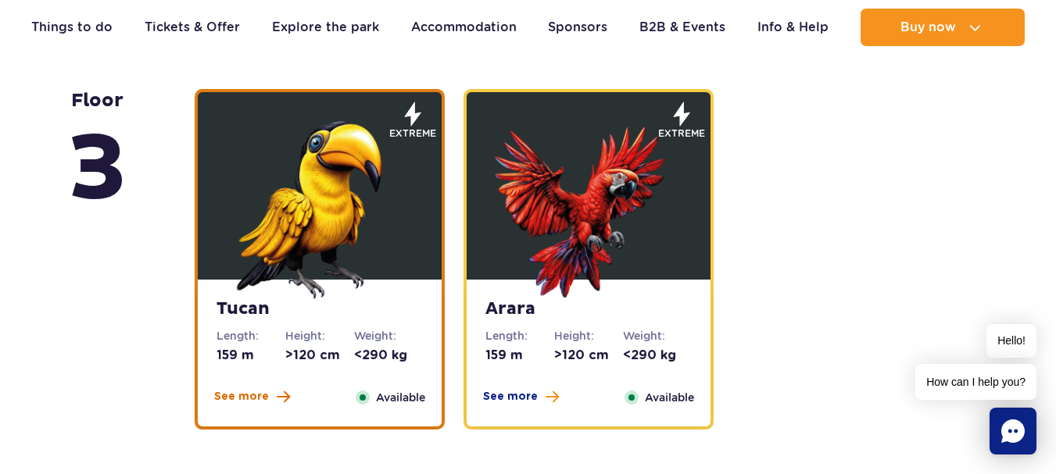
click at [243, 395] on span "See more" at bounding box center [241, 397] width 55 height 16
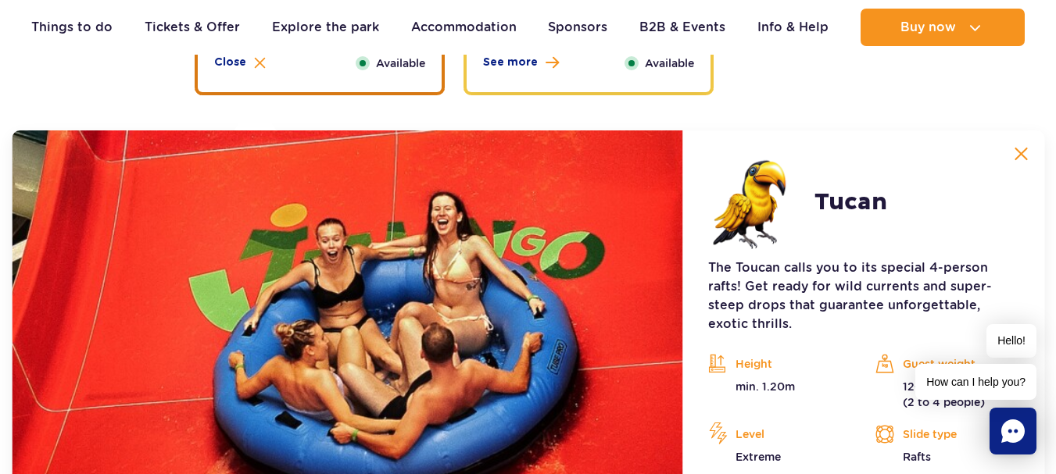
scroll to position [2555, 0]
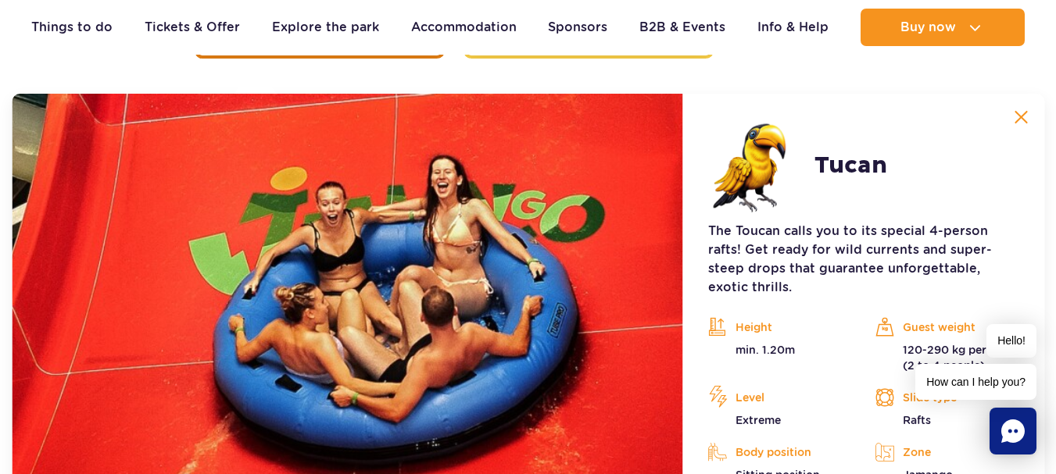
click at [1028, 120] on img at bounding box center [1021, 117] width 14 height 14
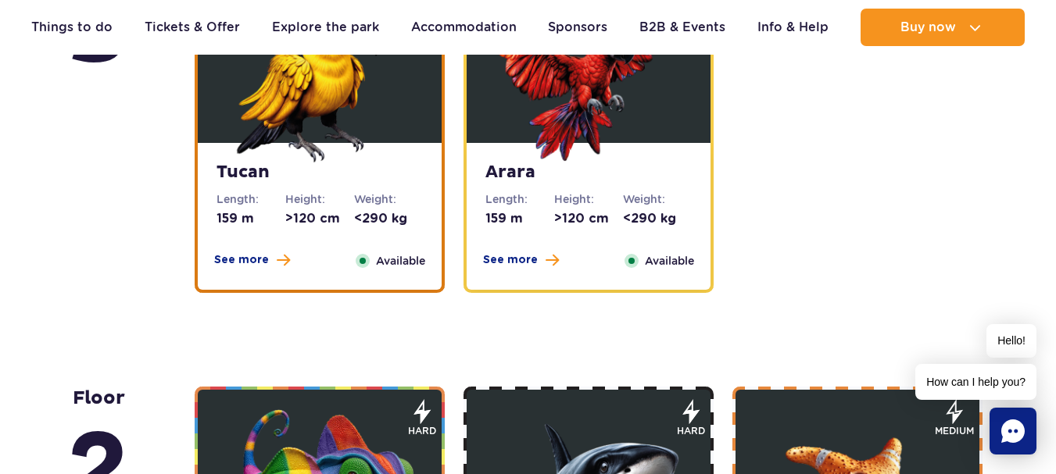
scroll to position [2242, 0]
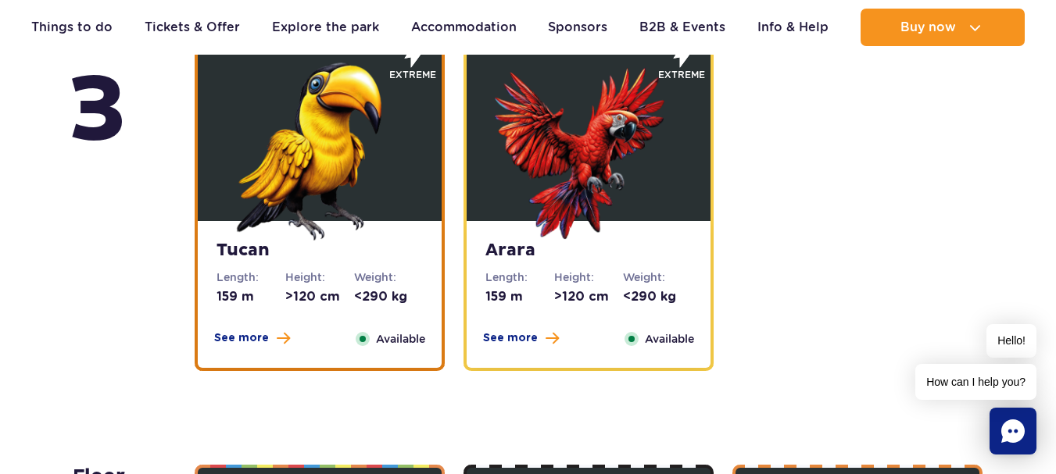
click at [624, 158] on img at bounding box center [589, 147] width 188 height 188
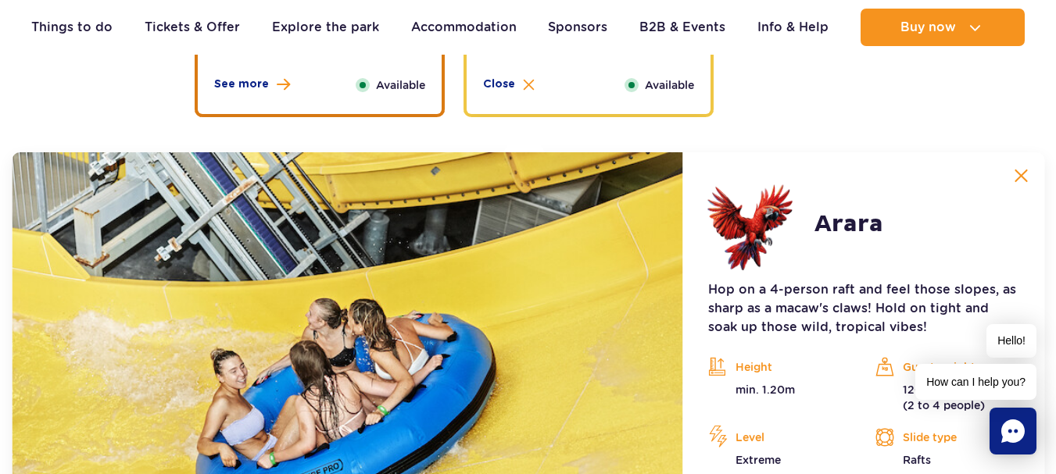
scroll to position [2555, 0]
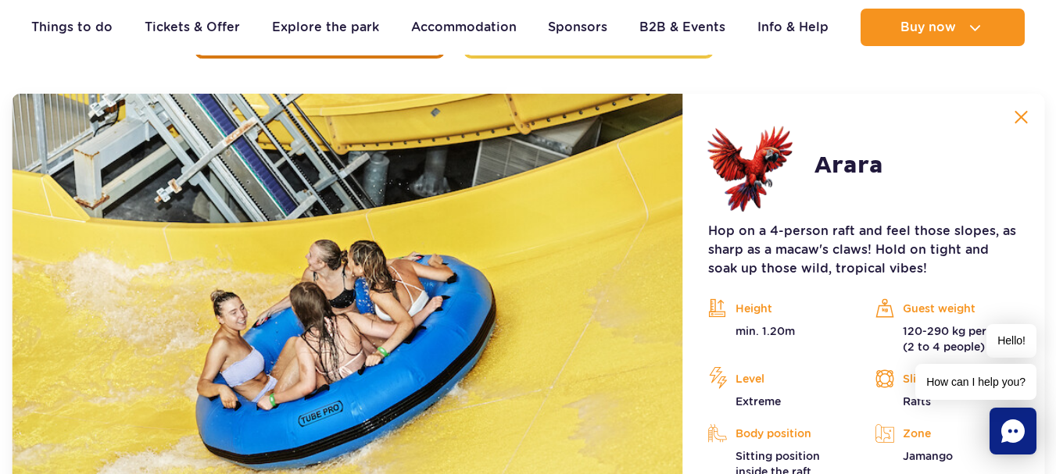
click at [1028, 116] on img at bounding box center [1021, 117] width 14 height 14
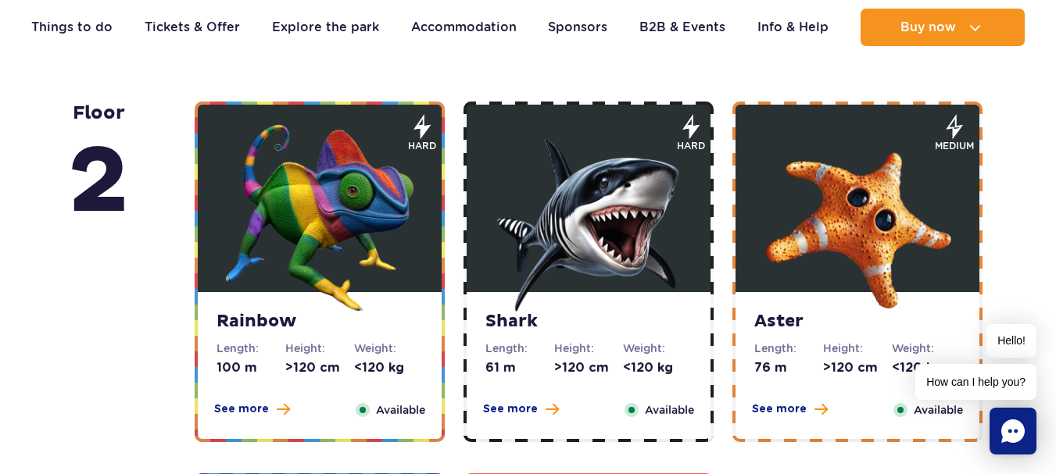
scroll to position [2633, 0]
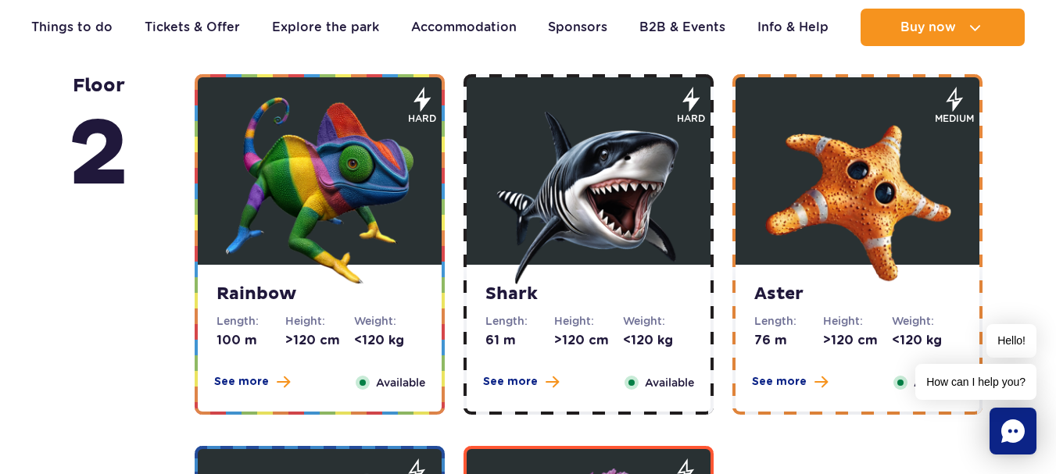
click at [624, 219] on img at bounding box center [589, 191] width 188 height 188
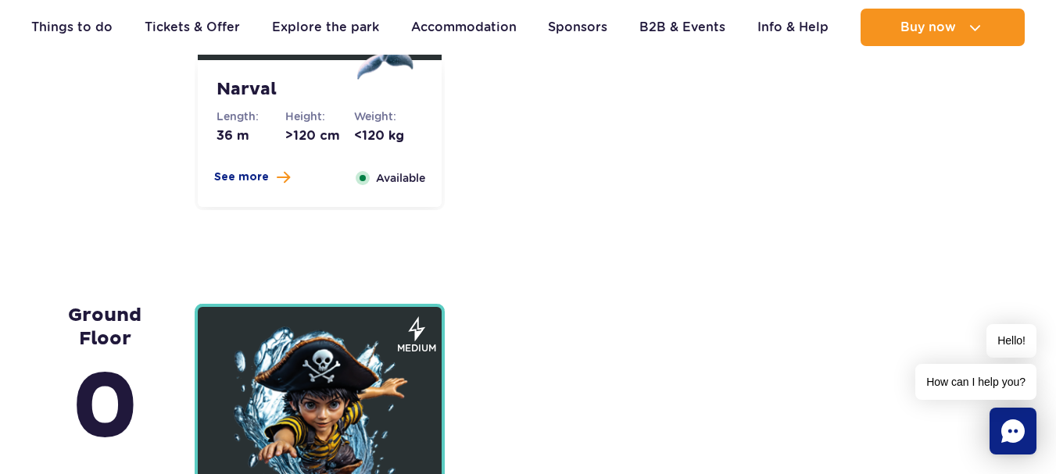
scroll to position [4084, 0]
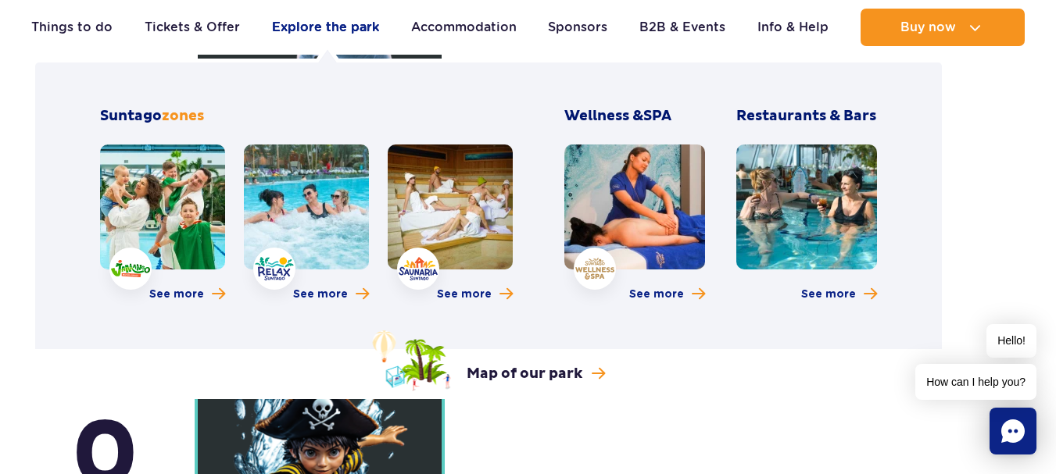
click at [331, 34] on link "Explore the park" at bounding box center [325, 28] width 107 height 38
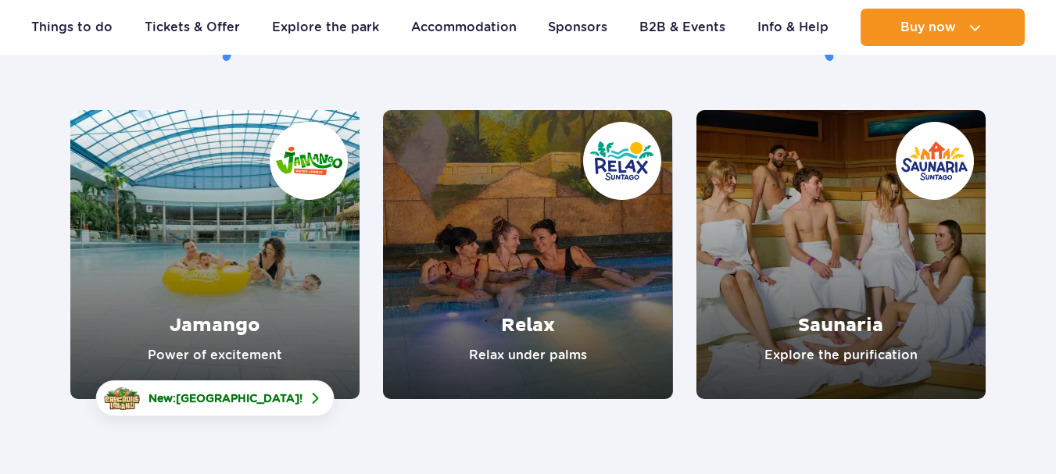
scroll to position [234, 0]
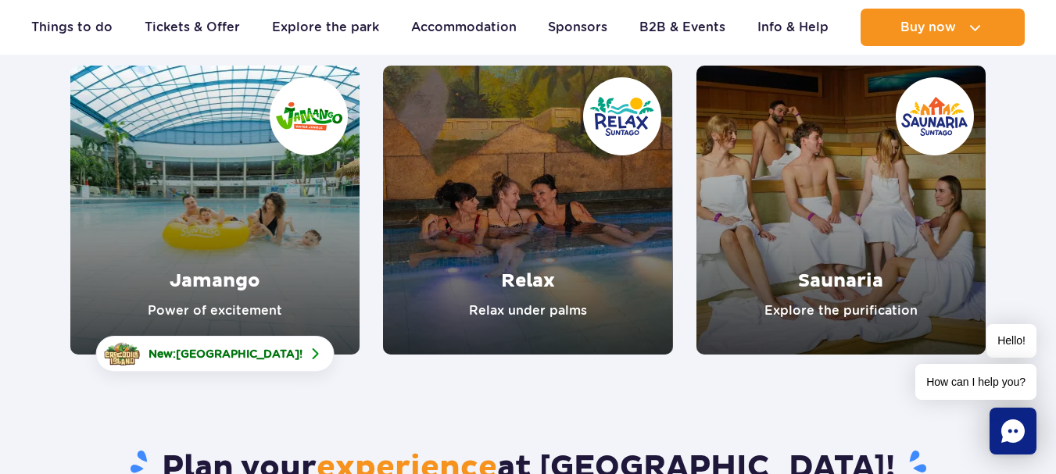
click at [277, 278] on link "Jamango" at bounding box center [214, 210] width 289 height 289
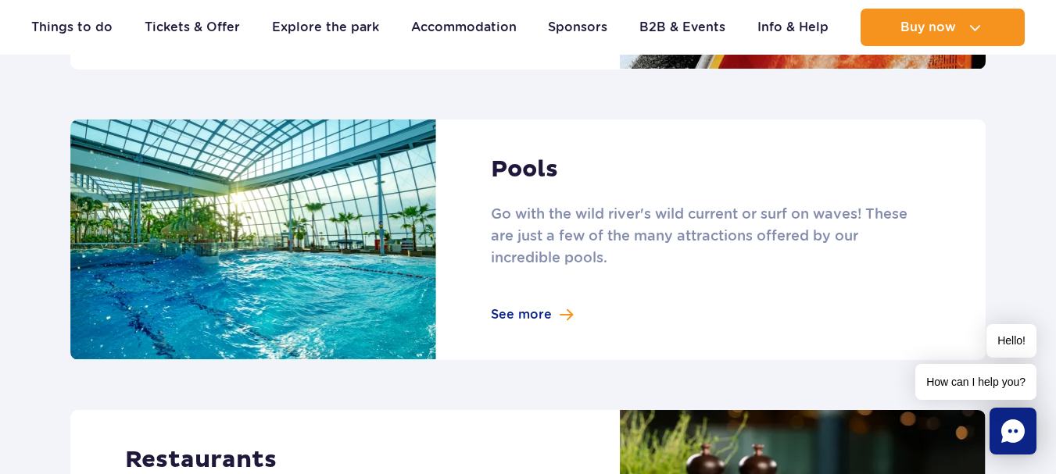
scroll to position [1641, 0]
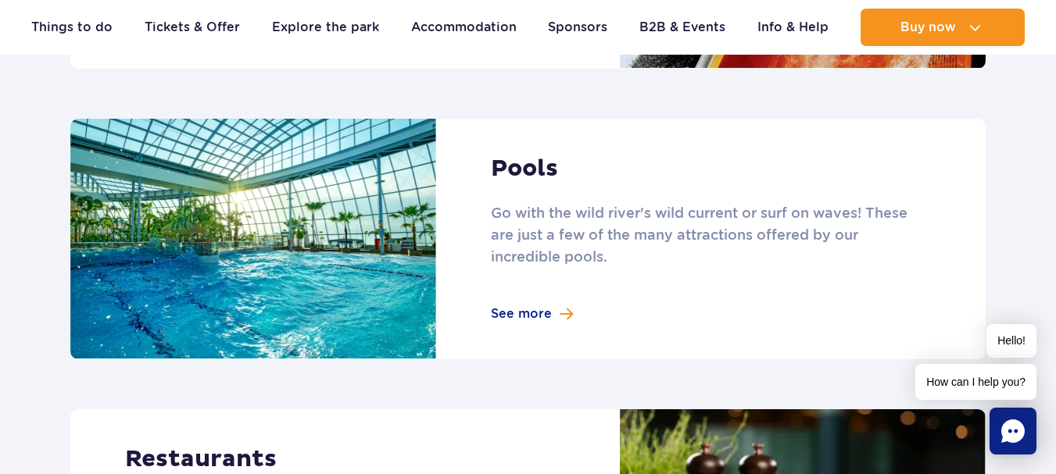
click at [528, 286] on link at bounding box center [527, 239] width 915 height 241
click at [542, 284] on link at bounding box center [527, 239] width 915 height 241
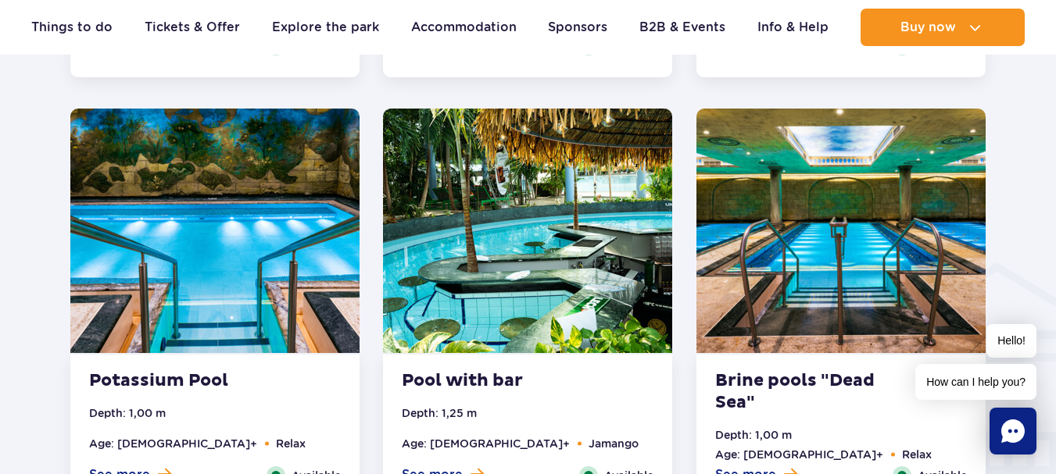
scroll to position [1798, 0]
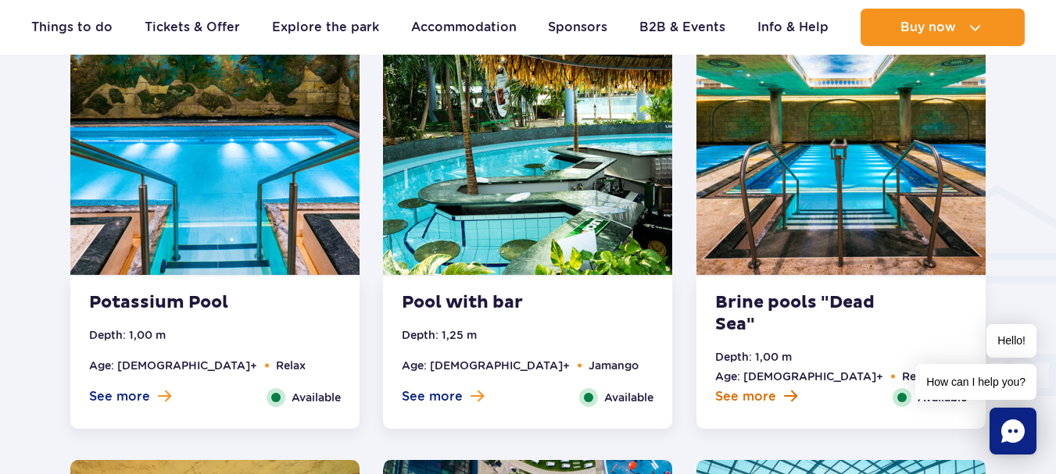
click at [760, 396] on span "See more" at bounding box center [745, 396] width 61 height 17
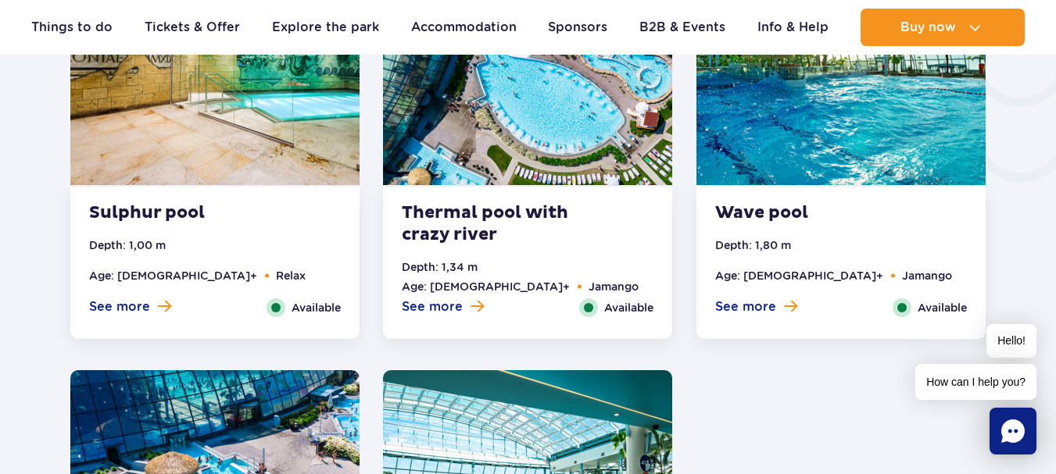
scroll to position [2793, 0]
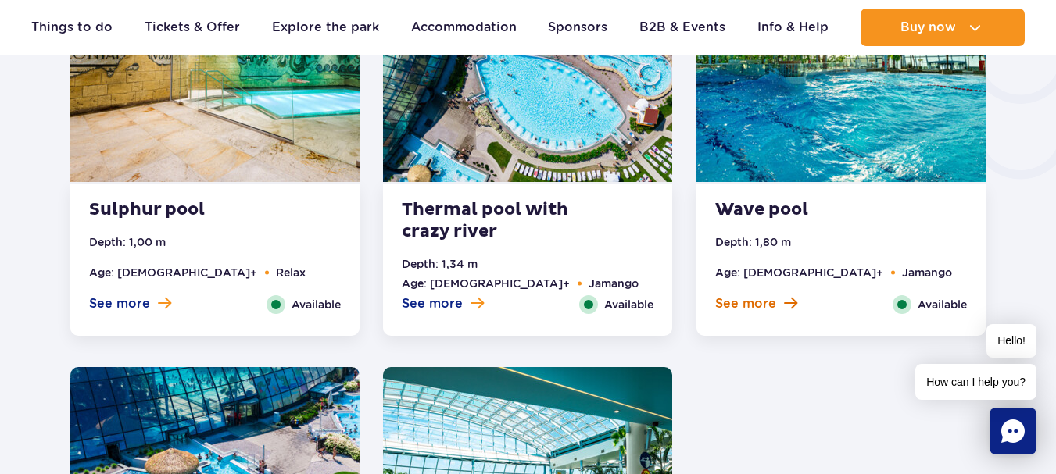
click at [761, 310] on span "See more" at bounding box center [745, 303] width 61 height 17
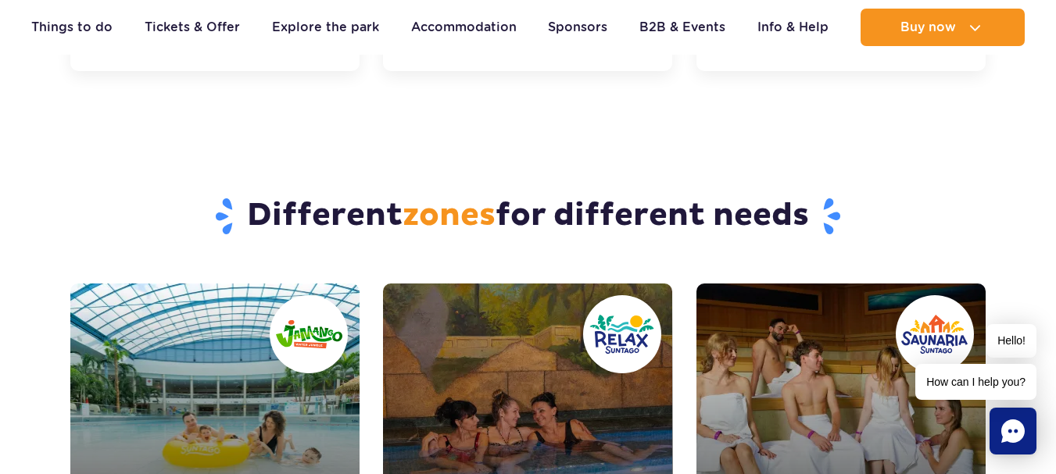
scroll to position [4708, 0]
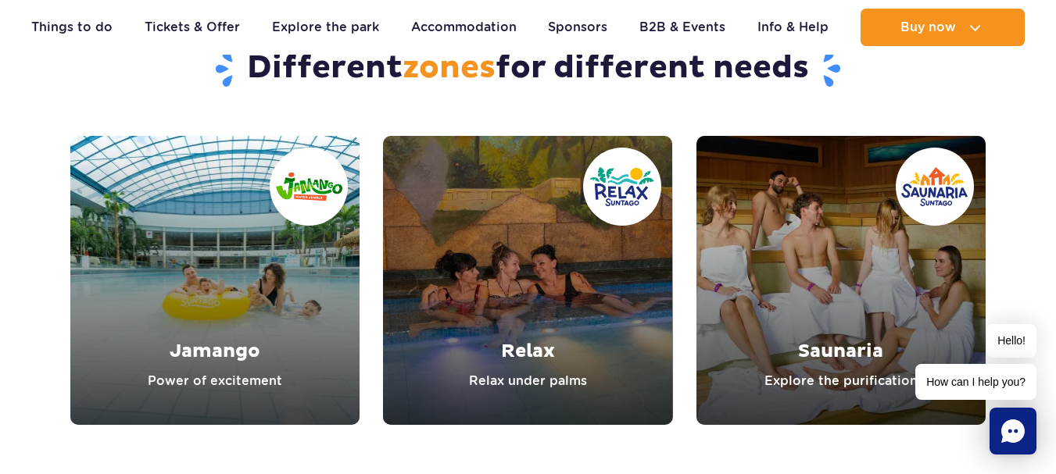
click at [598, 268] on link "Relax" at bounding box center [527, 280] width 289 height 289
click at [805, 302] on link "Saunaria" at bounding box center [840, 280] width 289 height 289
click at [820, 243] on link "Saunaria" at bounding box center [840, 280] width 289 height 289
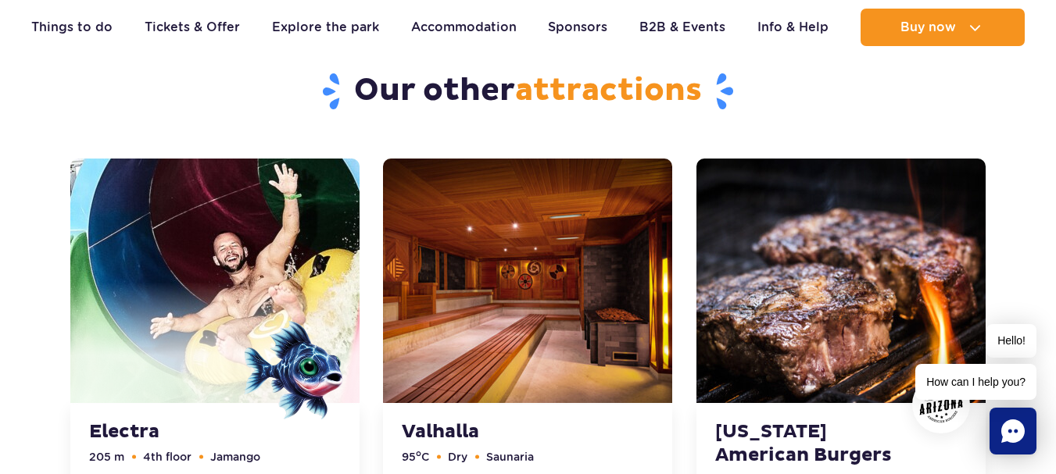
scroll to position [3692, 0]
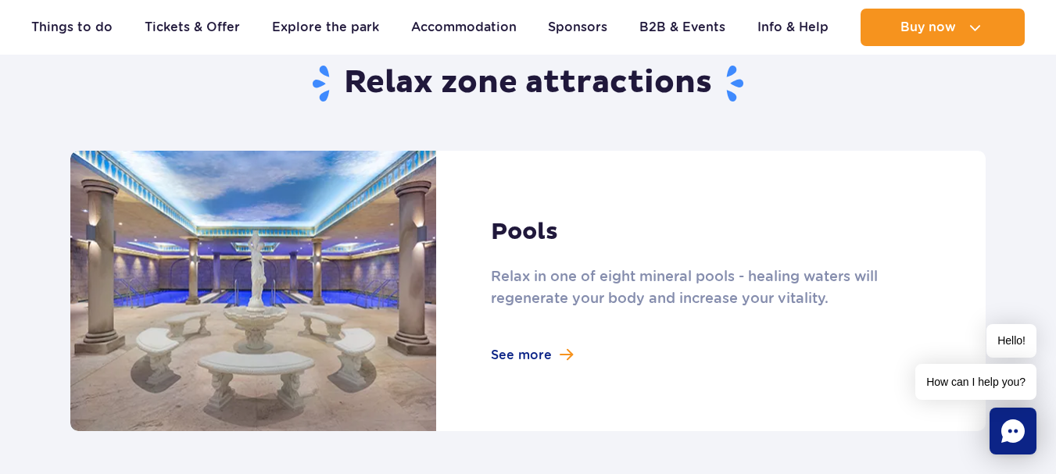
scroll to position [1016, 0]
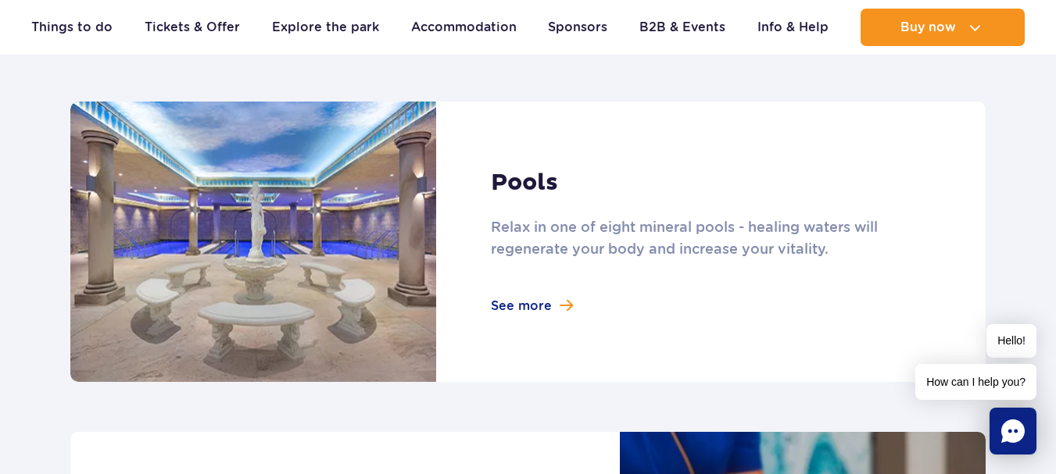
click at [524, 301] on link at bounding box center [527, 242] width 915 height 281
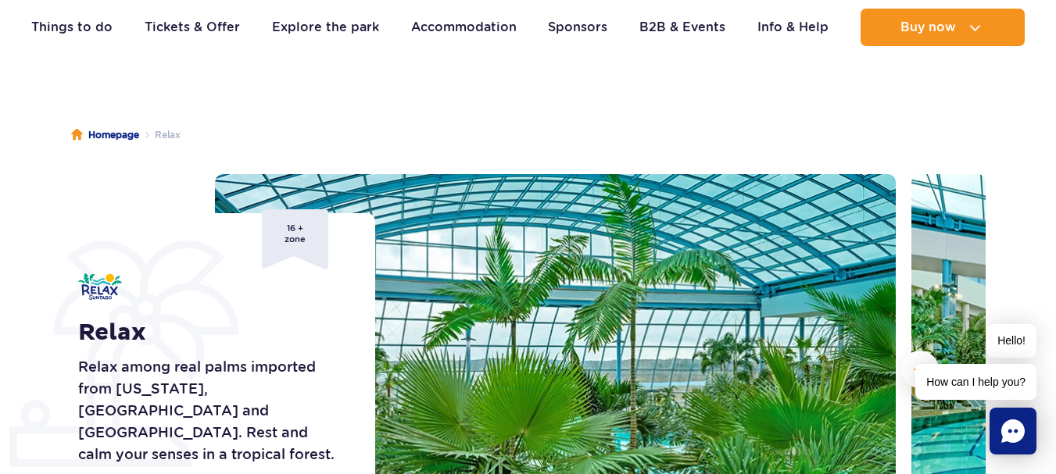
scroll to position [78, 0]
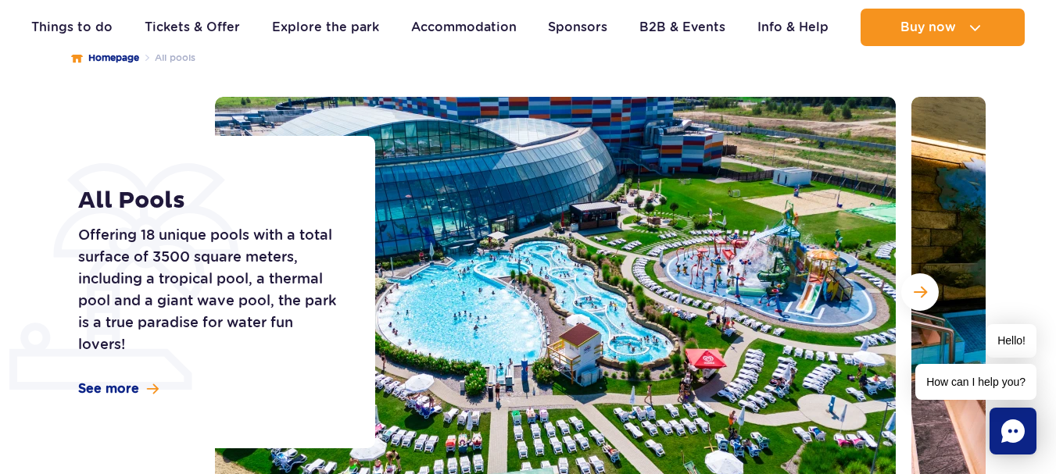
scroll to position [234, 0]
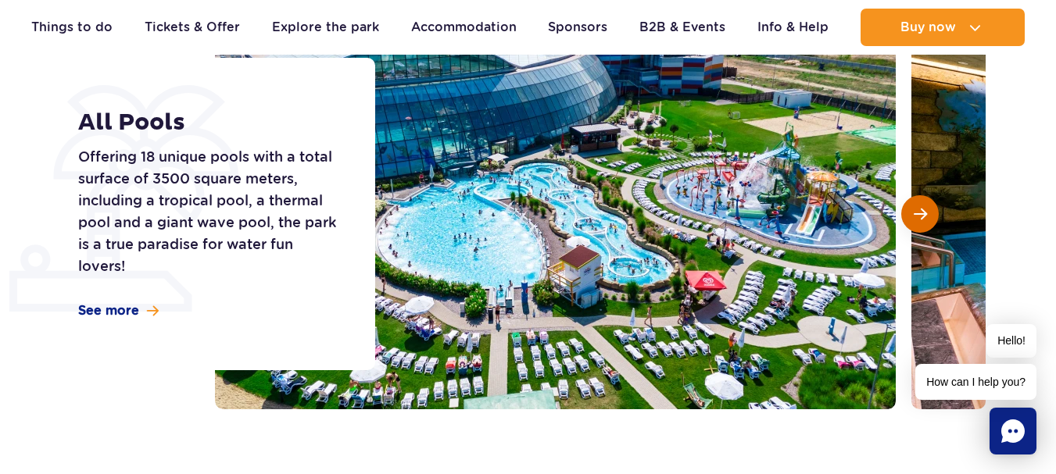
click at [920, 205] on button "Next slide" at bounding box center [920, 214] width 38 height 38
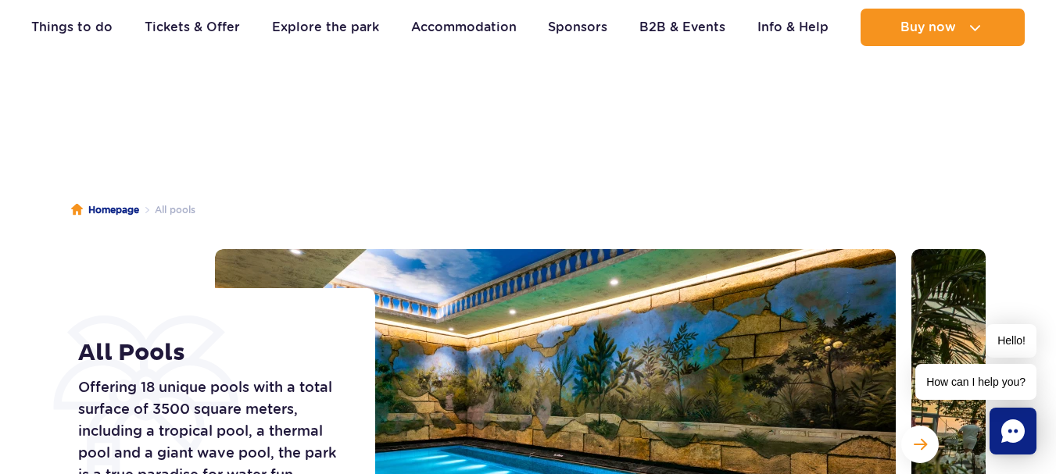
scroll to position [0, 0]
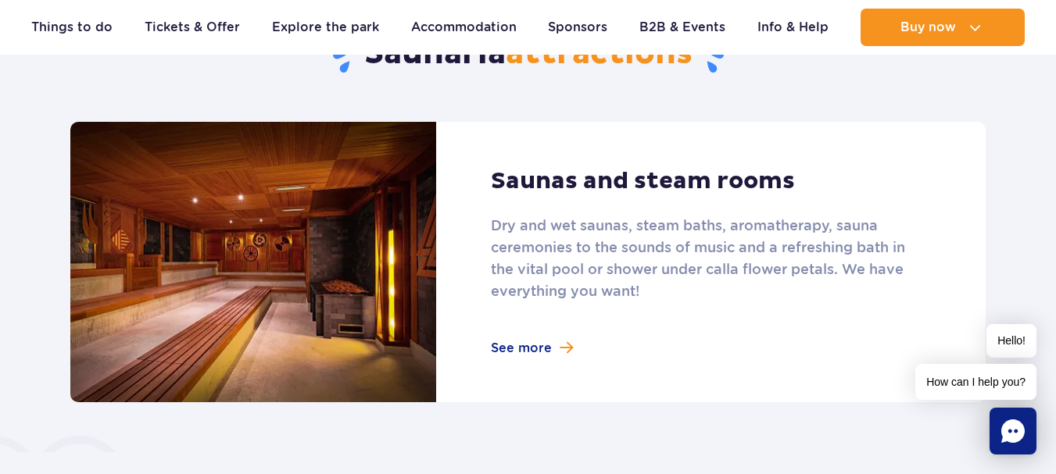
scroll to position [1016, 0]
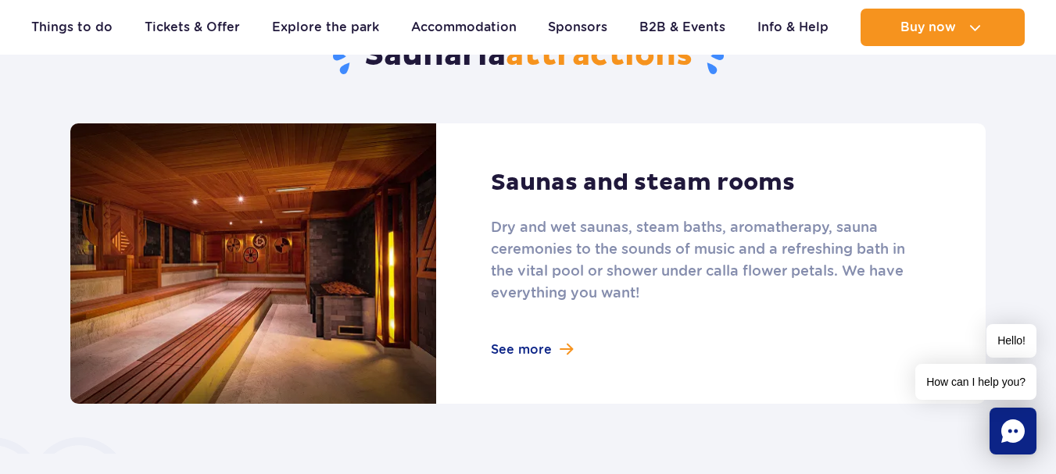
click at [527, 342] on link at bounding box center [527, 263] width 915 height 281
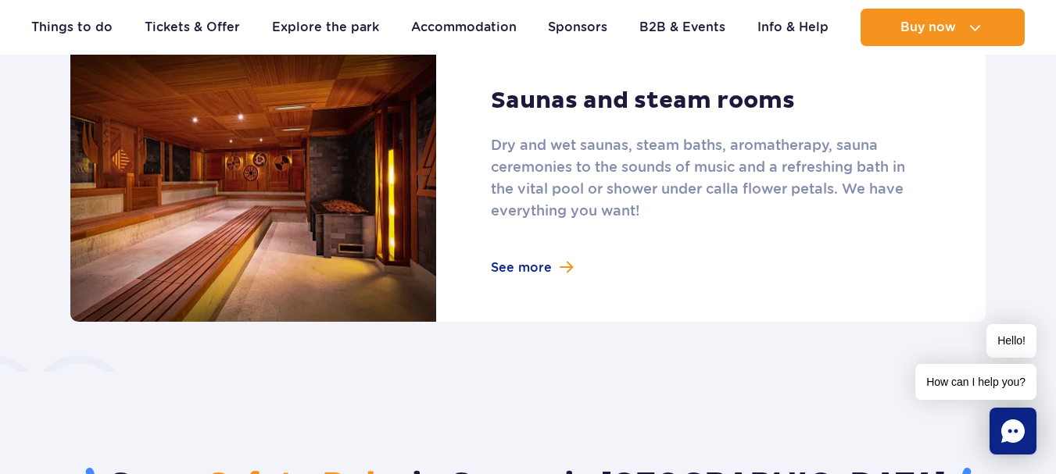
scroll to position [1094, 0]
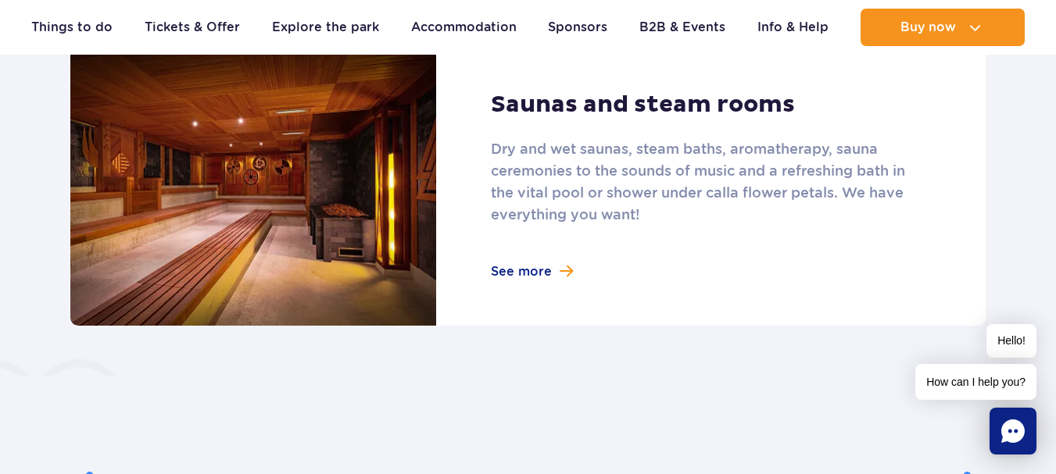
click at [538, 264] on link at bounding box center [527, 185] width 915 height 281
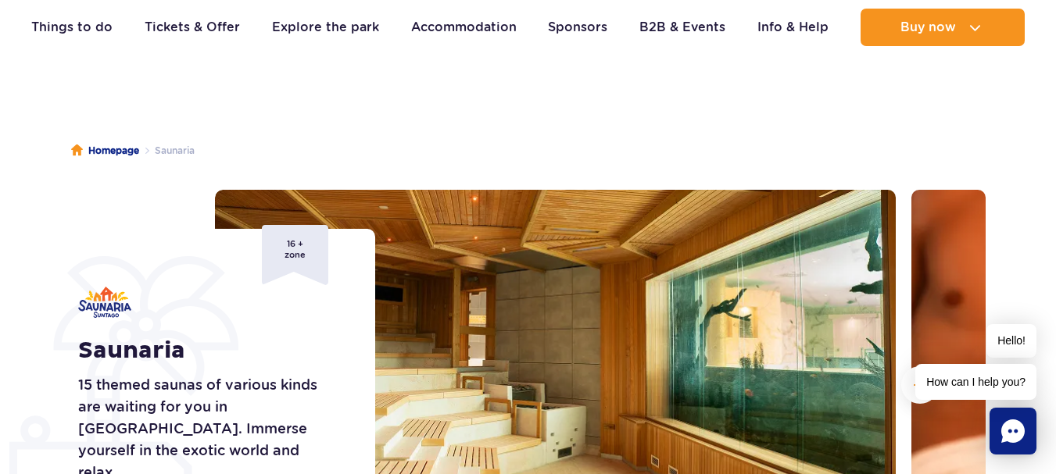
scroll to position [0, 0]
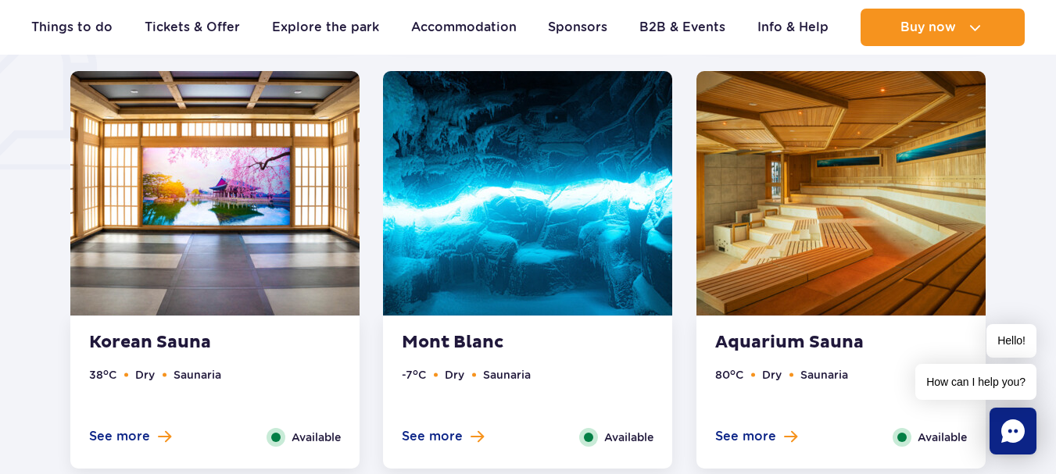
scroll to position [1329, 0]
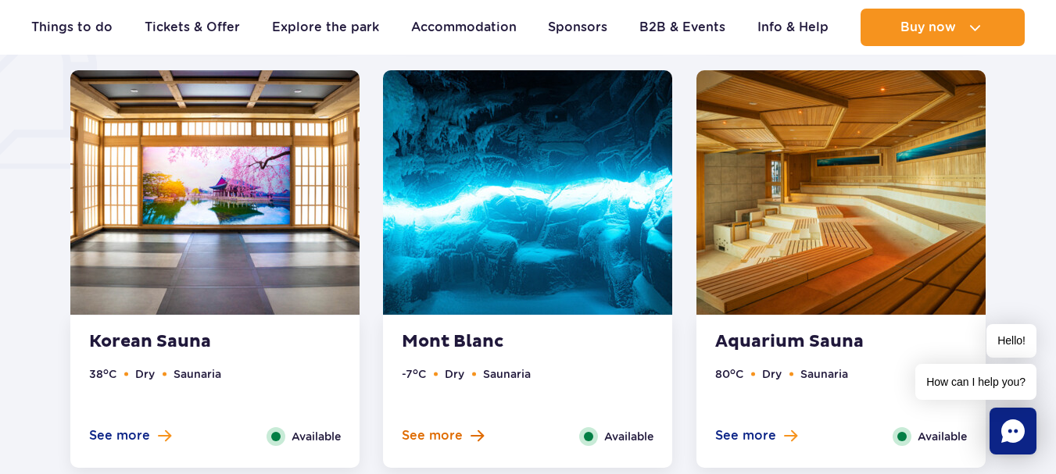
click at [406, 439] on span "See more" at bounding box center [432, 436] width 61 height 17
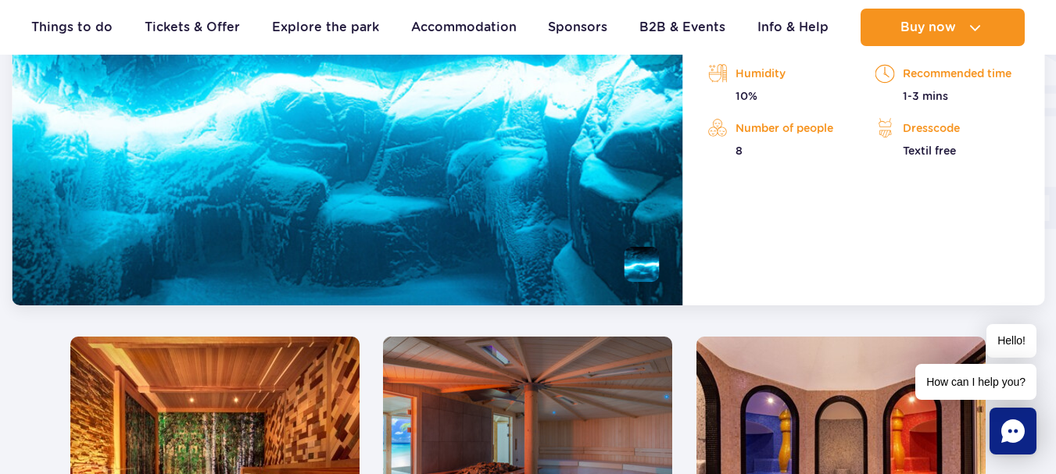
scroll to position [1817, 0]
